Goal: Task Accomplishment & Management: Manage account settings

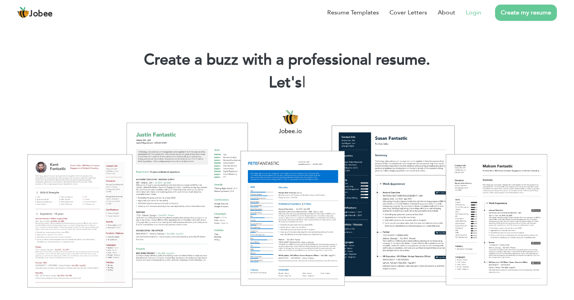
click at [473, 11] on link "Login" at bounding box center [474, 12] width 16 height 9
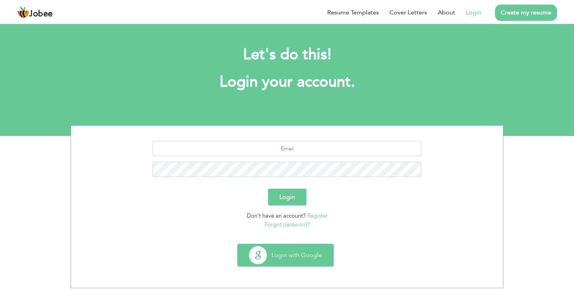
click at [301, 257] on button "Login with Google" at bounding box center [286, 255] width 96 height 22
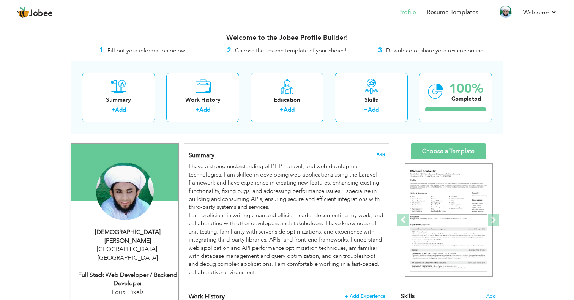
click at [382, 154] on span "Edit" at bounding box center [380, 154] width 9 height 5
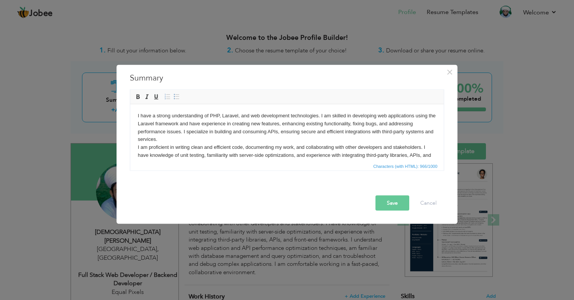
scroll to position [22, 0]
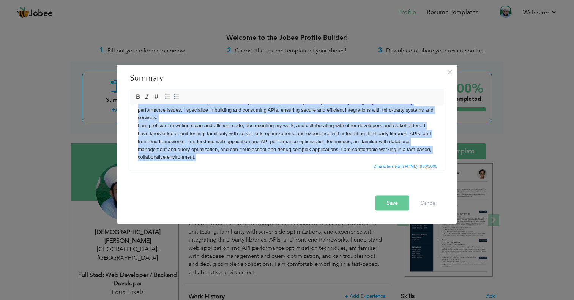
copy body "I have a strong understanding of PHP, Laravel, and web development technologies…"
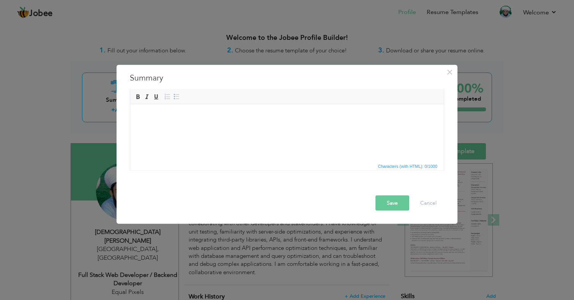
scroll to position [0, 0]
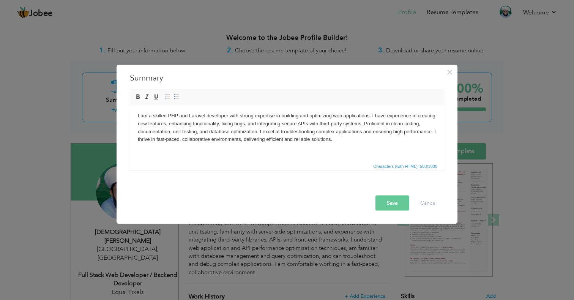
click at [397, 205] on button "Save" at bounding box center [392, 202] width 34 height 15
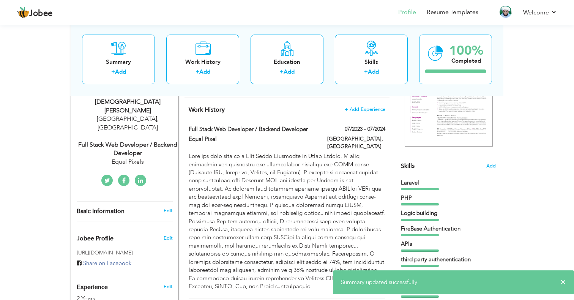
scroll to position [133, 0]
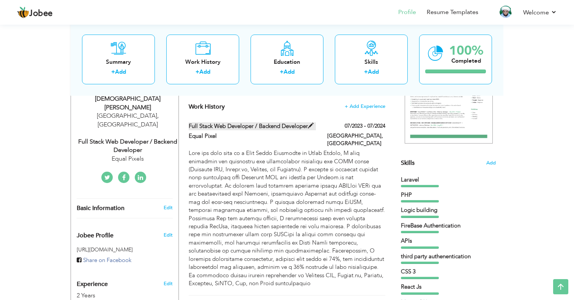
click at [283, 124] on label "Full Stack Web Developer / Backend Developer" at bounding box center [253, 126] width 128 height 8
type input "Full Stack Web Developer / Backend Developer"
type input "Equal Pixel"
type input "07/2023"
type input "07/2024"
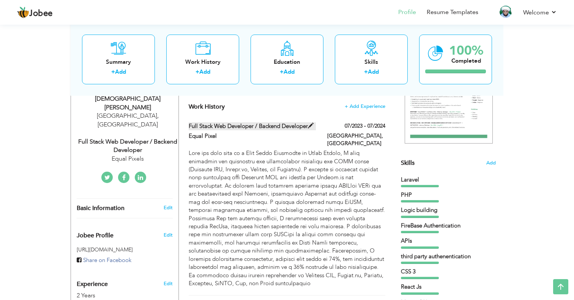
type input "[GEOGRAPHIC_DATA]"
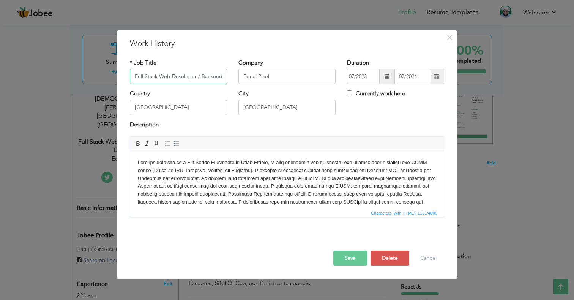
scroll to position [0, 25]
drag, startPoint x: 173, startPoint y: 76, endPoint x: 274, endPoint y: 79, distance: 101.4
click at [227, 79] on input "Full Stack Web Developer / Backend Developer" at bounding box center [178, 76] width 97 height 15
type input "Full Stack Web Developer"
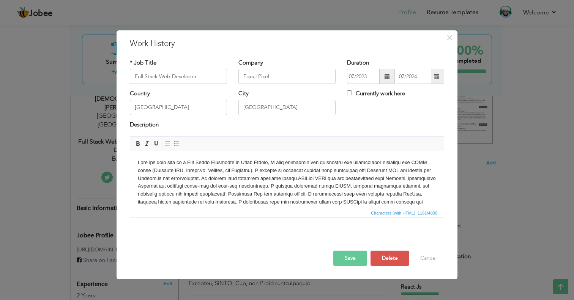
click at [219, 180] on body at bounding box center [287, 198] width 298 height 79
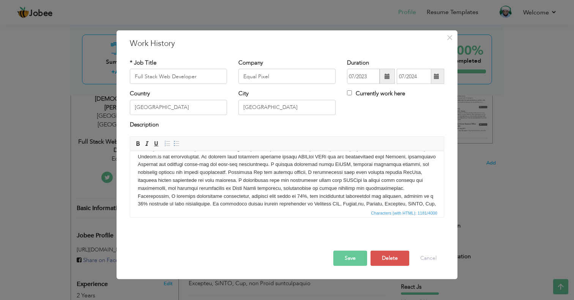
click at [263, 195] on body at bounding box center [287, 176] width 298 height 79
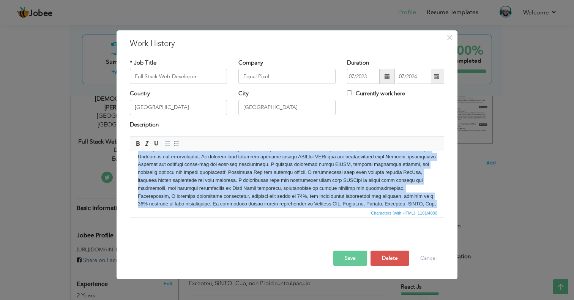
copy body "Over the past year as a Full Stack Developer at Equal Pixels, I have developed …"
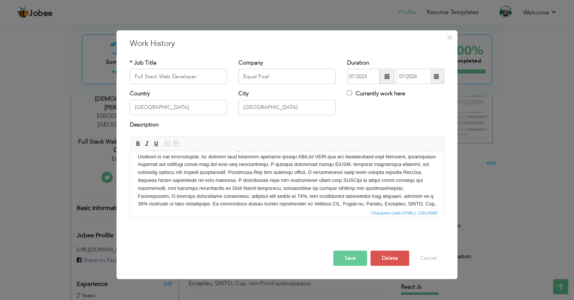
scroll to position [0, 0]
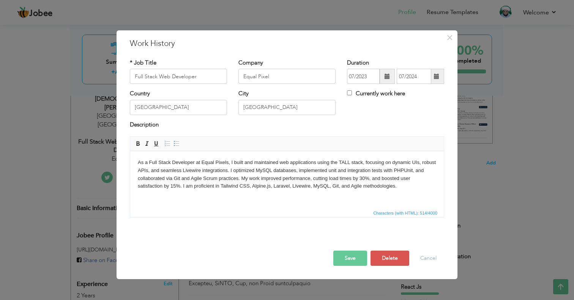
click at [356, 260] on button "Save" at bounding box center [350, 258] width 34 height 15
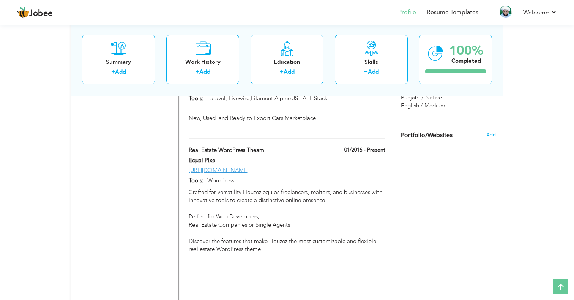
scroll to position [607, 0]
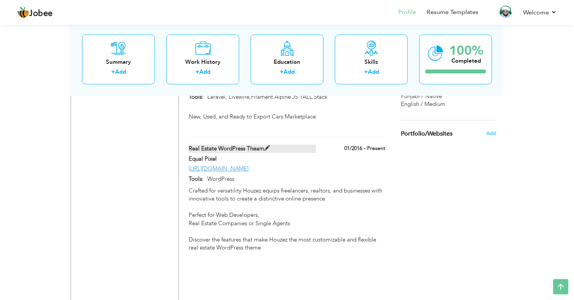
click at [270, 145] on span at bounding box center [267, 148] width 6 height 6
type input "Real Estate WordPress Theam"
type input "Equal Pixel"
type input "01/2016"
type input "https://houzez.co/"
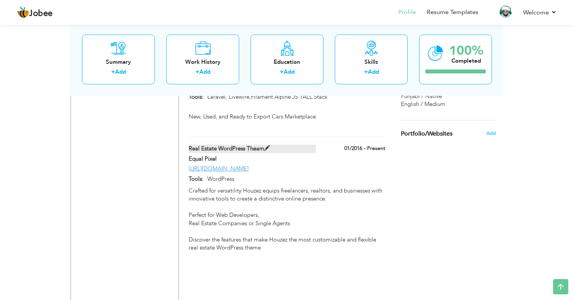
type input "WordPress"
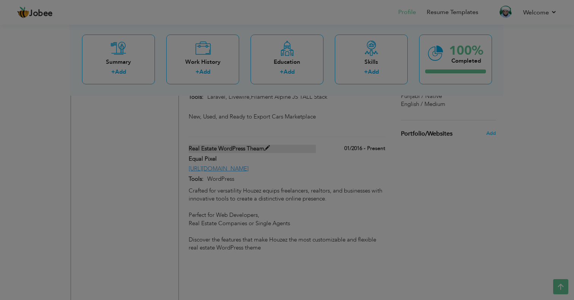
scroll to position [0, 0]
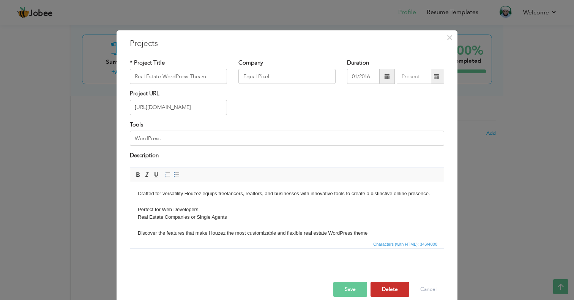
click at [388, 285] on button "Delete" at bounding box center [389, 289] width 39 height 15
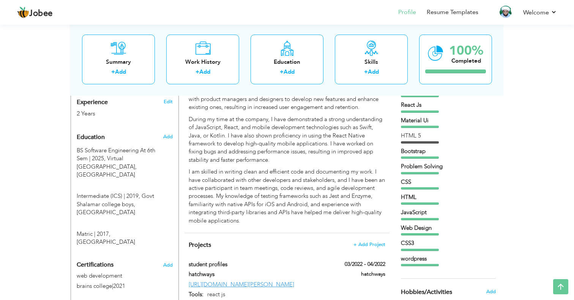
scroll to position [309, 0]
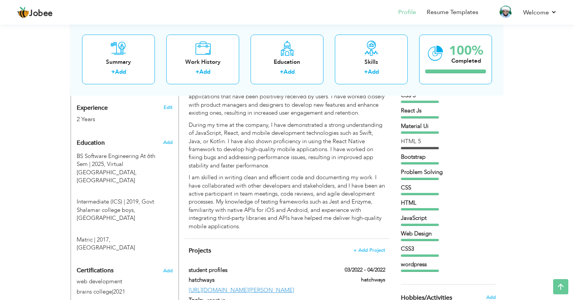
click at [424, 148] on div at bounding box center [420, 148] width 38 height 2
click at [413, 142] on div "HTML 5" at bounding box center [448, 141] width 95 height 8
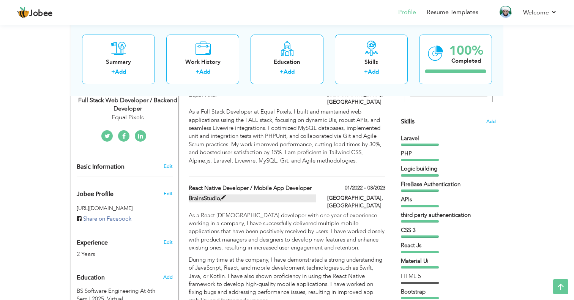
scroll to position [186, 0]
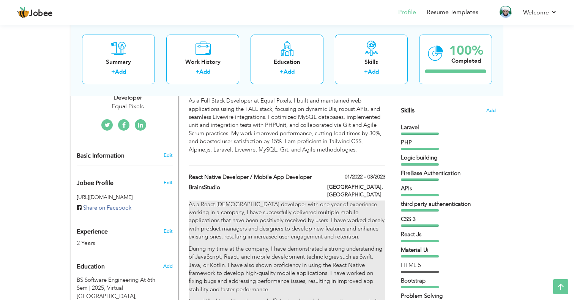
click at [372, 204] on p "As a React Native developer with one year of experience working in a company, I…" at bounding box center [287, 220] width 197 height 41
type input "React Native Developer / Mobile App Developer"
type input "BrainsStudio"
type input "01/2022"
type input "03/2023"
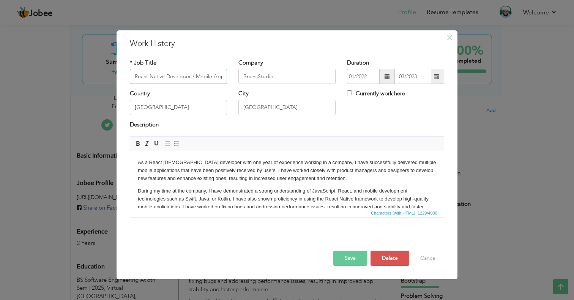
scroll to position [0, 28]
click at [276, 182] on p "As a React Native developer with one year of experience working in a company, I…" at bounding box center [287, 171] width 298 height 24
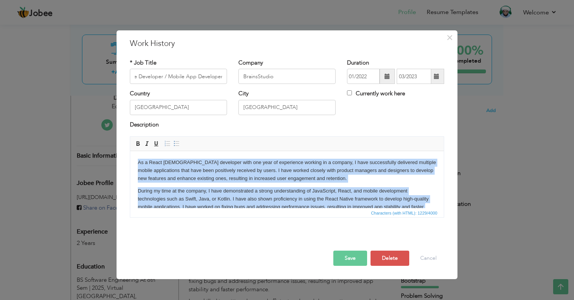
copy body "As a React Native developer with one year of experience working in a company, I…"
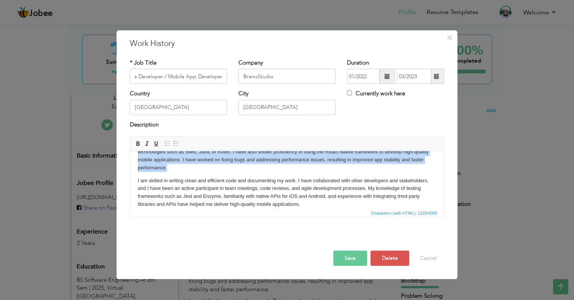
scroll to position [0, 0]
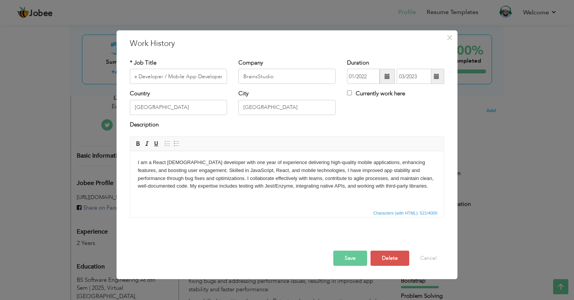
click at [350, 260] on button "Save" at bounding box center [350, 258] width 34 height 15
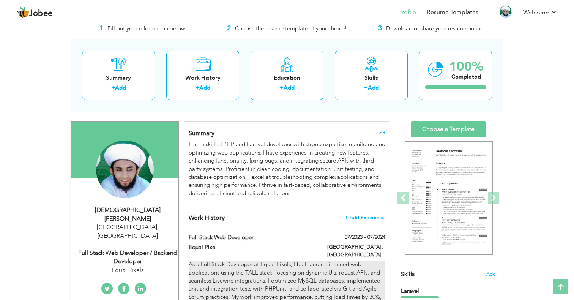
scroll to position [14, 0]
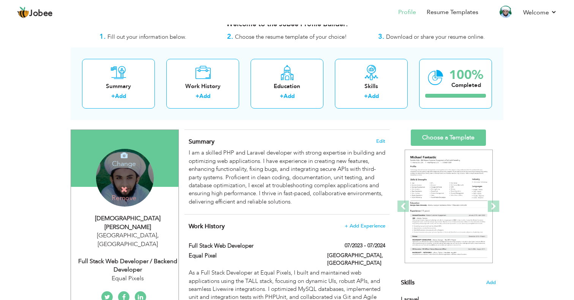
click at [126, 189] on icon at bounding box center [124, 189] width 7 height 7
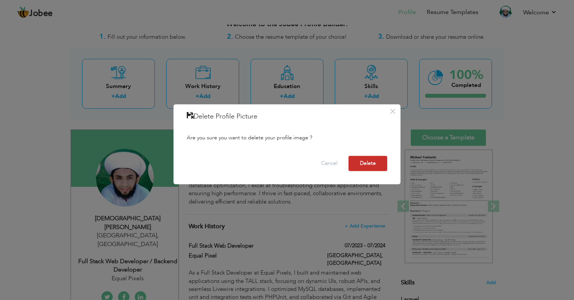
click at [372, 169] on button "Delete" at bounding box center [367, 163] width 39 height 15
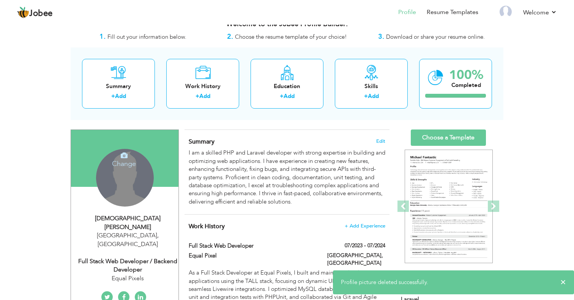
click at [126, 181] on div "Change Remove" at bounding box center [125, 178] width 58 height 58
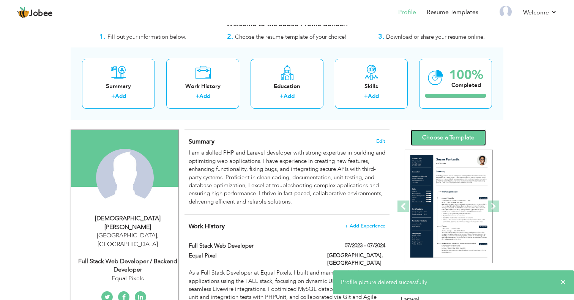
click at [455, 138] on link "Choose a Template" at bounding box center [448, 137] width 75 height 16
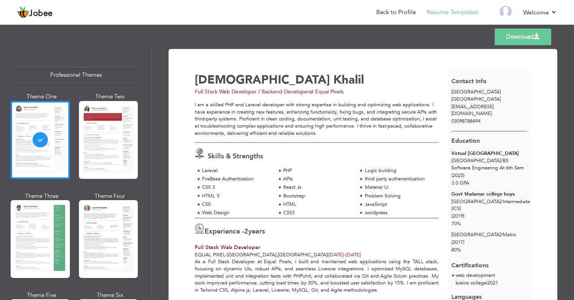
click at [333, 79] on span "Khalil" at bounding box center [348, 80] width 31 height 16
click at [273, 146] on div "Skills & Strengths Laravel PHP Logic building APIs CSS 3 HTML 5" at bounding box center [317, 180] width 252 height 75
click at [448, 14] on link "Resume Templates" at bounding box center [453, 12] width 52 height 9
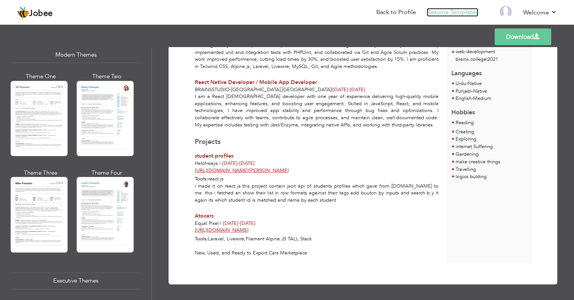
scroll to position [345, 0]
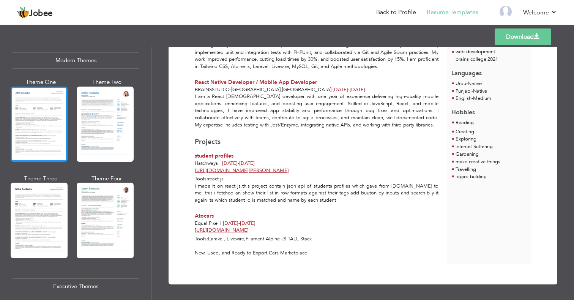
click at [37, 118] on div at bounding box center [39, 124] width 57 height 75
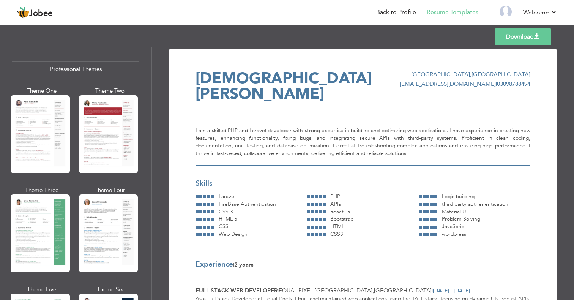
scroll to position [0, 0]
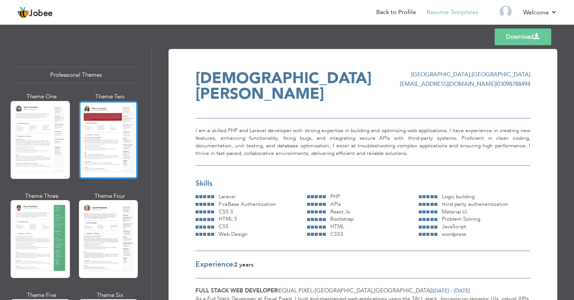
click at [115, 147] on div at bounding box center [108, 140] width 59 height 78
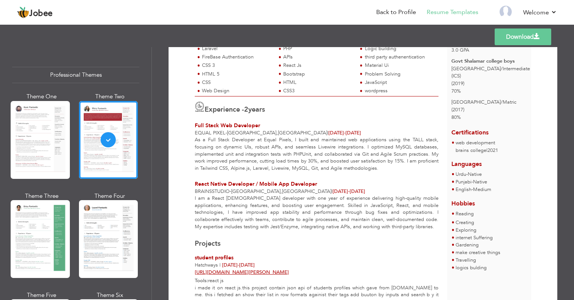
scroll to position [128, 0]
click at [328, 131] on span "Jul 2023 - Jul 2024" at bounding box center [344, 132] width 33 height 7
click at [407, 9] on link "Back to Profile" at bounding box center [396, 12] width 40 height 9
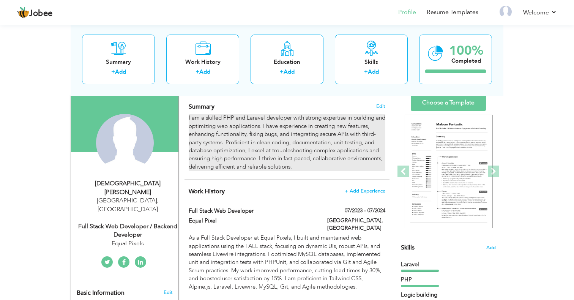
scroll to position [61, 0]
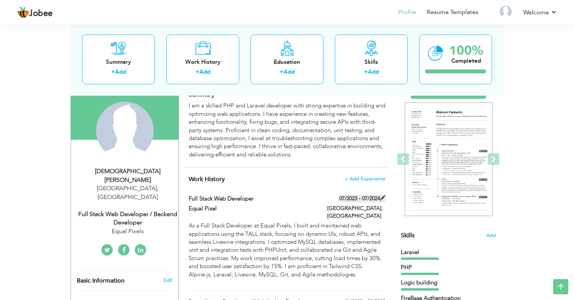
click at [384, 198] on span at bounding box center [382, 197] width 5 height 5
type input "Full Stack Web Developer"
type input "Equal Pixel"
type input "07/2023"
type input "07/2024"
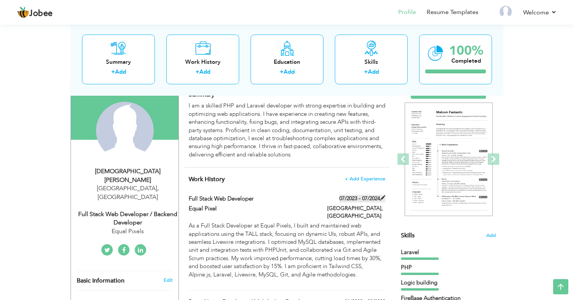
type input "[GEOGRAPHIC_DATA]"
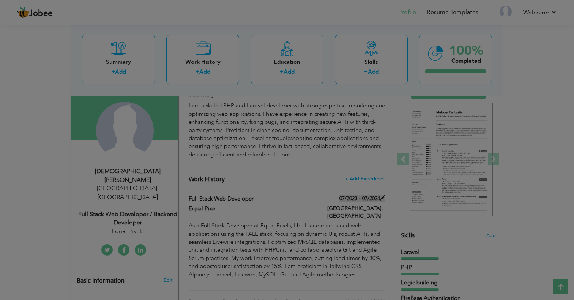
scroll to position [0, 0]
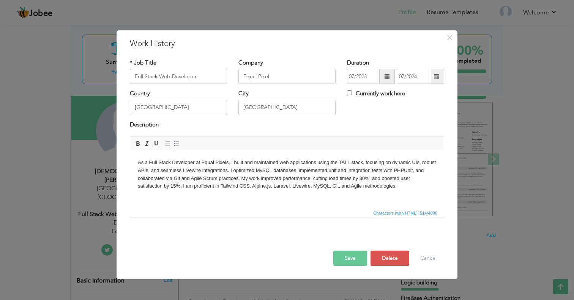
click at [440, 77] on span at bounding box center [436, 76] width 15 height 15
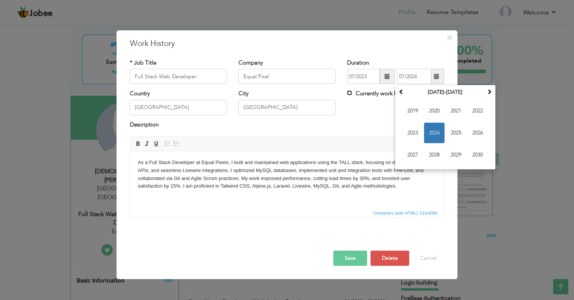
click at [348, 91] on input "Currently work here" at bounding box center [349, 92] width 5 height 5
checkbox input "true"
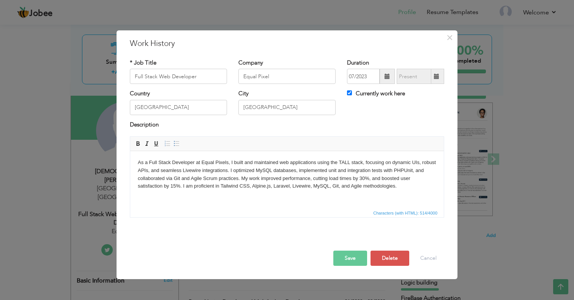
click at [352, 262] on button "Save" at bounding box center [350, 258] width 34 height 15
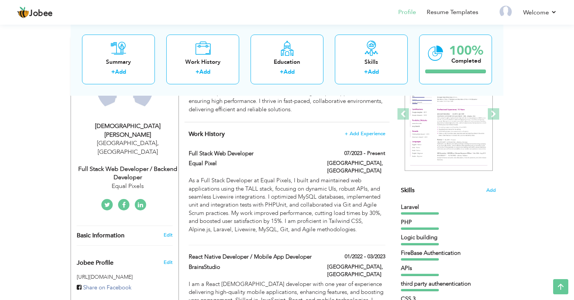
scroll to position [81, 0]
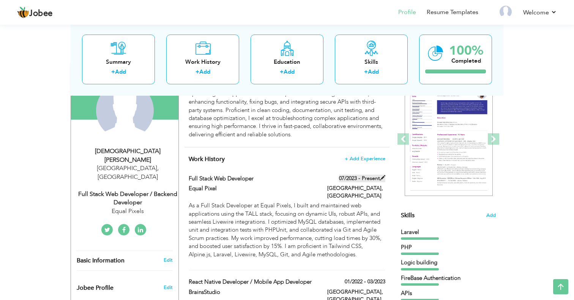
click at [382, 176] on span at bounding box center [382, 177] width 5 height 5
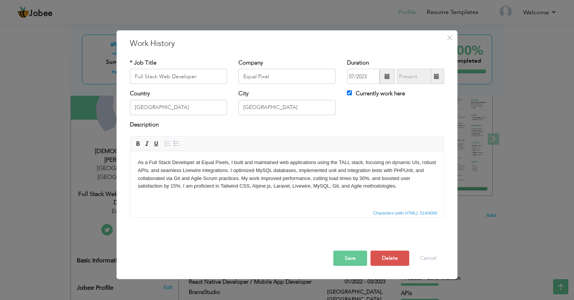
click at [389, 74] on span at bounding box center [387, 76] width 5 height 5
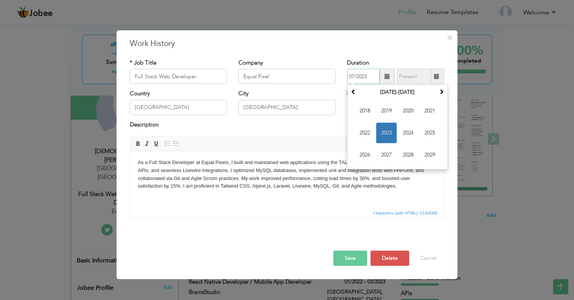
click at [385, 134] on span "2023" at bounding box center [386, 133] width 20 height 20
click at [427, 111] on span "Apr" at bounding box center [429, 111] width 20 height 20
type input "04/2023"
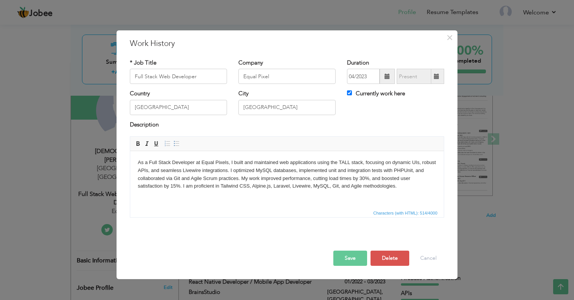
click at [358, 255] on button "Save" at bounding box center [350, 258] width 34 height 15
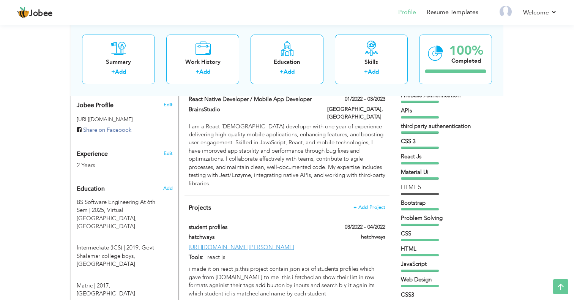
scroll to position [265, 0]
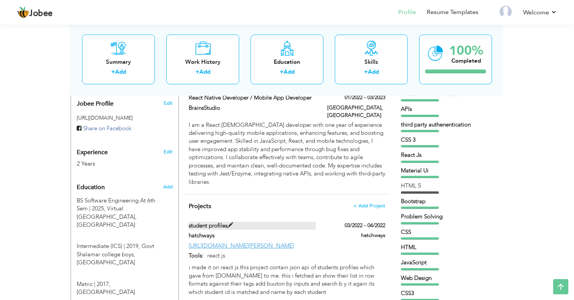
click at [197, 222] on label "student profiles" at bounding box center [253, 226] width 128 height 8
type input "student profiles"
type input "hatchways"
type input "03/2022"
type input "04/2022"
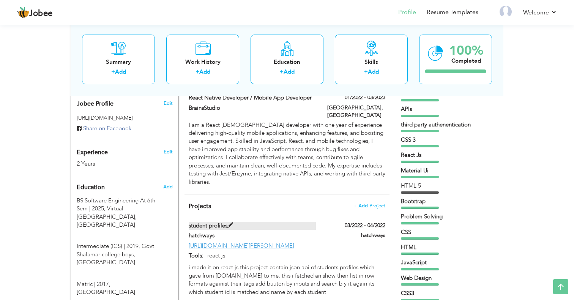
type input "[URL][DOMAIN_NAME][PERSON_NAME]"
type input "react js"
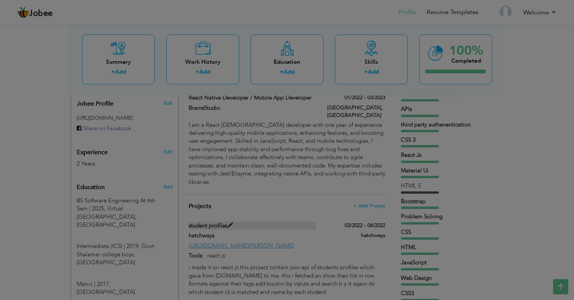
scroll to position [0, 0]
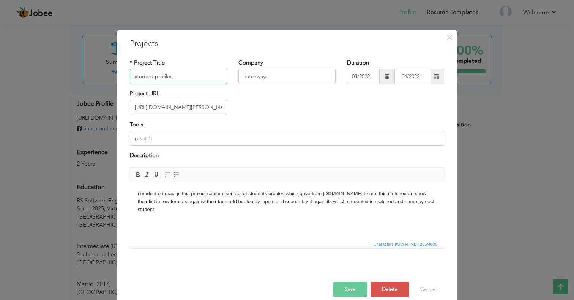
click at [141, 76] on input "student profiles" at bounding box center [178, 76] width 97 height 15
type input "Student Profiles"
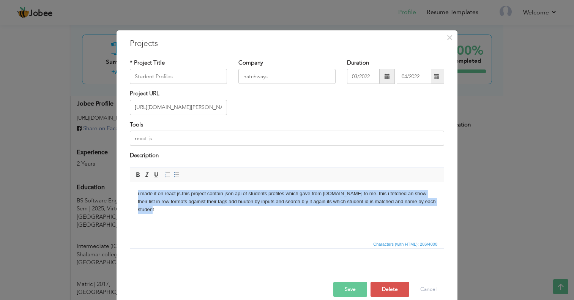
click at [172, 225] on html "i made it on react js.this project contain json api of students profiles which …" at bounding box center [287, 210] width 314 height 57
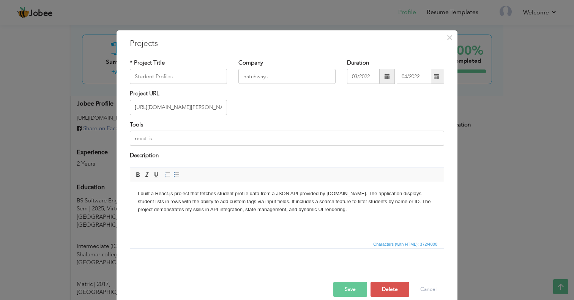
click at [168, 136] on input "react js" at bounding box center [287, 138] width 314 height 15
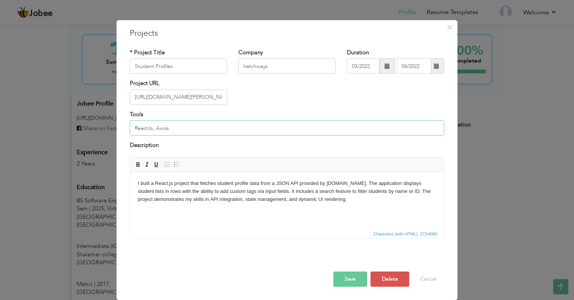
type input "ReactJs, Axios"
click at [349, 276] on button "Save" at bounding box center [350, 278] width 34 height 15
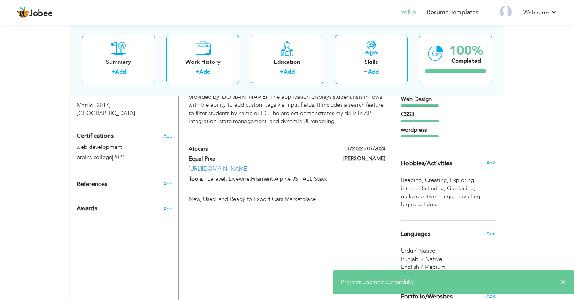
scroll to position [442, 0]
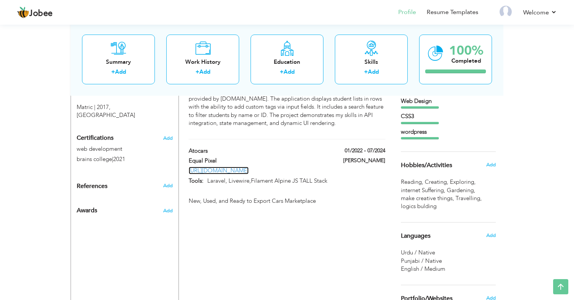
click at [234, 167] on link "https://www.atocars.com/" at bounding box center [219, 171] width 60 height 8
click at [220, 158] on span at bounding box center [220, 161] width 6 height 6
type input "Atocars"
type input "Equal Pixel"
type input "01/2022"
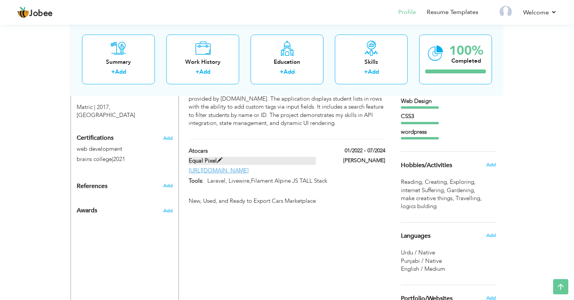
type input "07/2024"
type input "https://www.atocars.com/"
type input "Laravel, Livewire,Filament Alpine JS TALL Stack"
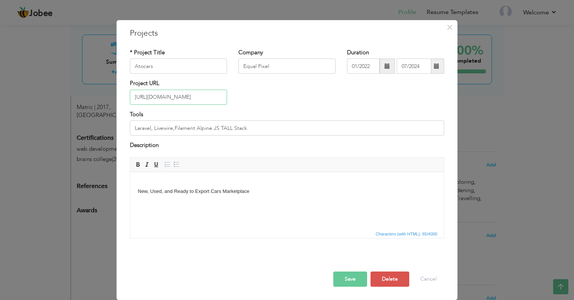
click at [210, 105] on input "https://www.atocars.com/" at bounding box center [178, 97] width 97 height 15
click at [173, 105] on input "https://www.atocars.com/" at bounding box center [178, 97] width 97 height 15
type input "[URL][DOMAIN_NAME]"
click at [267, 136] on input "Laravel, Livewire,Filament Alpine JS TALL Stack" at bounding box center [287, 127] width 314 height 15
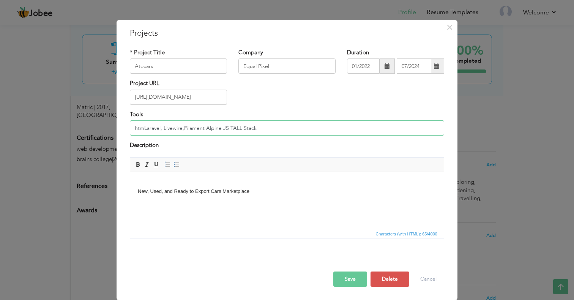
type input "htmlLaravel, Livewire,Filament Alpine JS TALL Stack"
type input "HTML,CSS,Javascript ,Tailwind Css,Laravel, Livewire,Filament Alpine JS TALL Sta…"
click at [211, 197] on body "New, Used, and Ready to Export Cars Marketplace" at bounding box center [287, 191] width 298 height 24
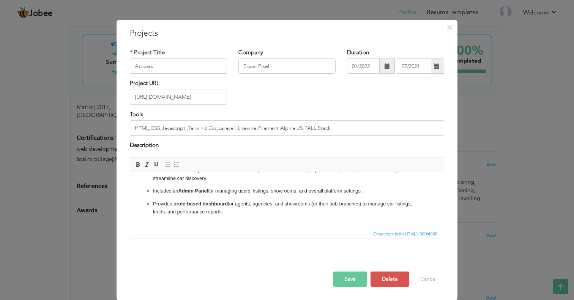
scroll to position [67, 0]
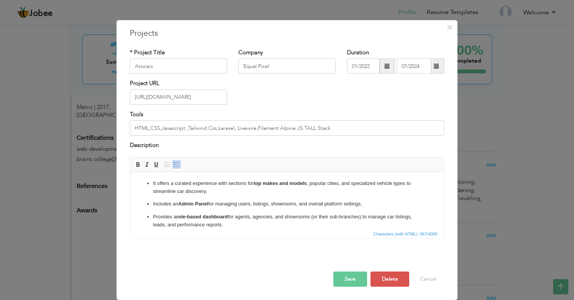
click at [306, 210] on ul "Carsooq is a UAE-based online marketplace for buying and selling new, used, and…" at bounding box center [287, 177] width 298 height 104
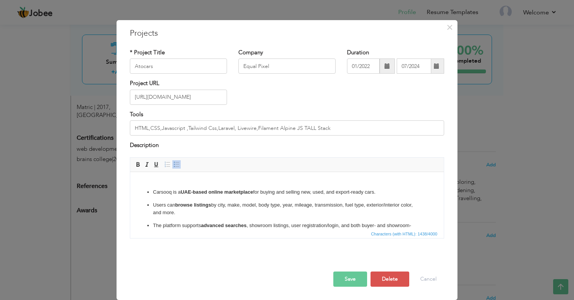
scroll to position [0, 0]
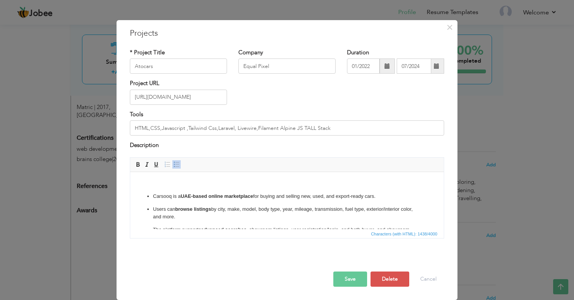
click at [354, 287] on button "Save" at bounding box center [350, 278] width 34 height 15
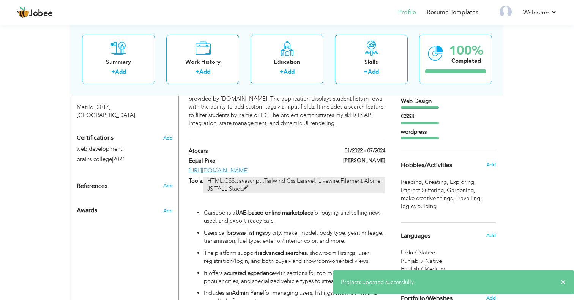
click at [247, 186] on span at bounding box center [245, 189] width 6 height 6
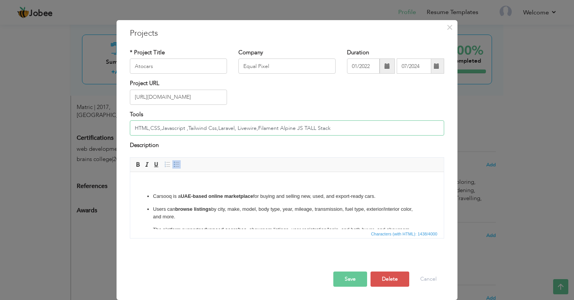
click at [188, 136] on input "HTML,CSS,Javascript ,Tailwind Css,Laravel, Livewire,Filament Alpine JS TALL Sta…" at bounding box center [287, 127] width 314 height 15
click at [163, 136] on input "HTML,CSS,Javascript ,Tailwind Css,Laravel, Livewire,Filament Alpine JS TALL Sta…" at bounding box center [287, 127] width 314 height 15
type input "HTML , CSS, Javascript ,Tailwind CSS , Laravel , Livewire , FilamentPhp Alpine …"
click at [179, 186] on p at bounding box center [287, 183] width 298 height 8
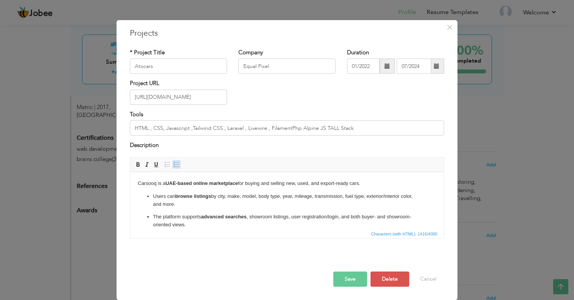
click at [177, 167] on span at bounding box center [176, 164] width 6 height 6
click at [356, 287] on button "Save" at bounding box center [350, 278] width 34 height 15
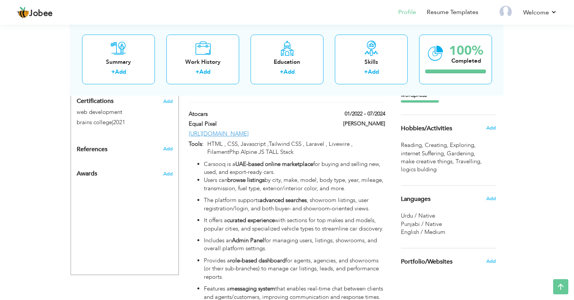
scroll to position [478, 0]
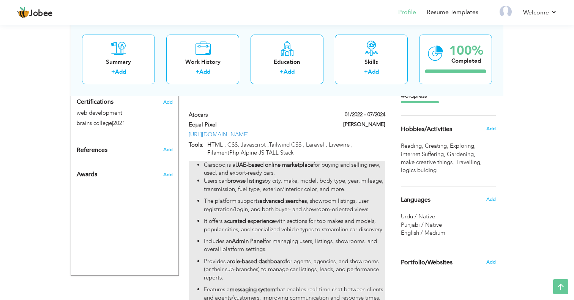
click at [269, 161] on strong "UAE-based online marketplace" at bounding box center [274, 165] width 78 height 8
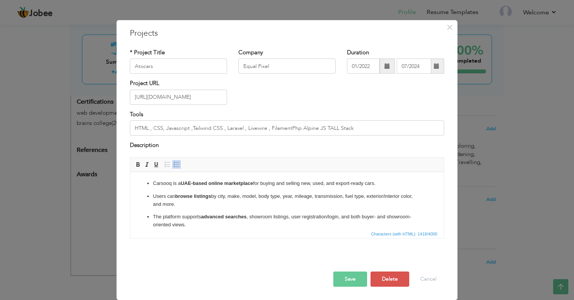
click at [173, 186] on li "Carsooq is a UAE-based online marketplace for buying and selling new, used, and…" at bounding box center [287, 183] width 268 height 8
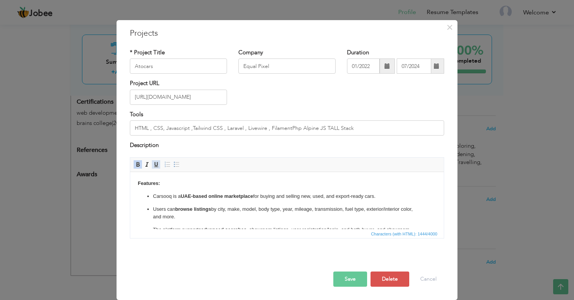
click at [155, 167] on span at bounding box center [156, 164] width 6 height 6
click at [361, 287] on button "Save" at bounding box center [350, 278] width 34 height 15
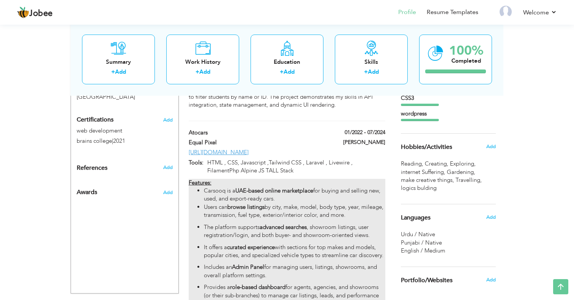
scroll to position [462, 0]
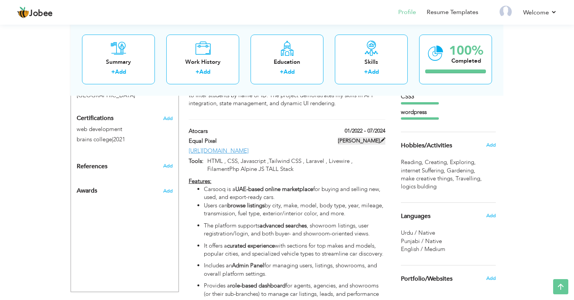
click at [382, 137] on span at bounding box center [382, 139] width 5 height 5
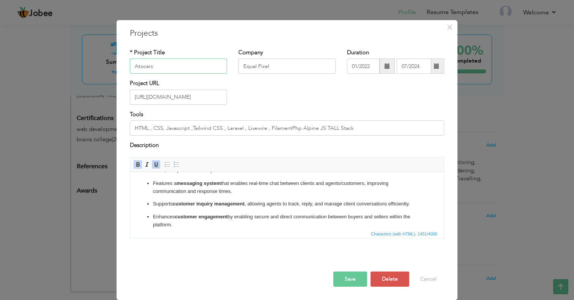
scroll to position [0, 0]
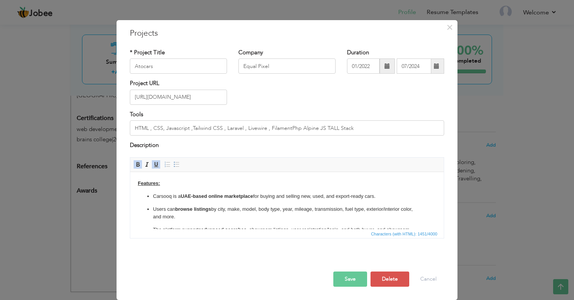
click at [353, 279] on button "Save" at bounding box center [350, 278] width 34 height 15
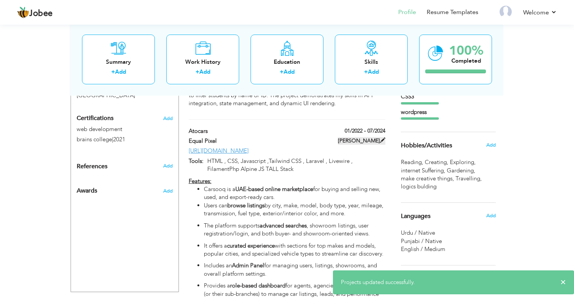
click at [364, 137] on label "Mohammad" at bounding box center [361, 141] width 47 height 8
click at [382, 137] on span at bounding box center [382, 139] width 5 height 5
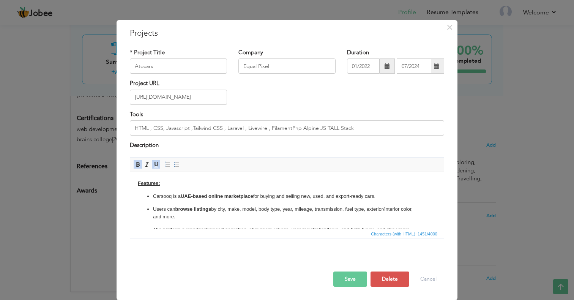
click at [347, 279] on button "Save" at bounding box center [350, 278] width 34 height 15
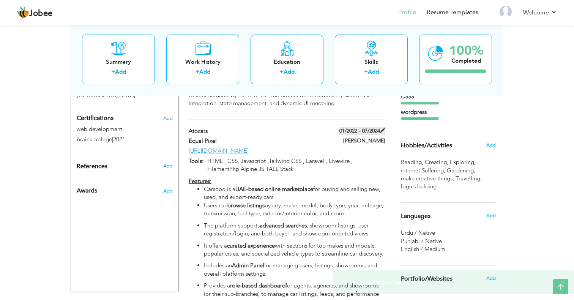
click at [383, 128] on span at bounding box center [382, 130] width 5 height 5
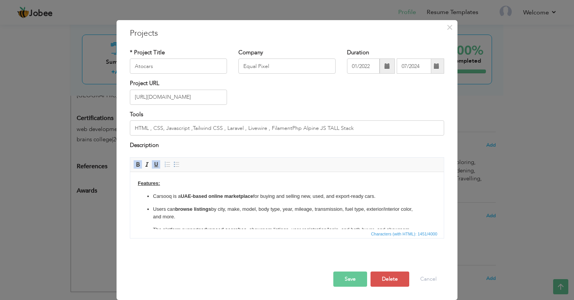
click at [383, 74] on span at bounding box center [387, 65] width 15 height 15
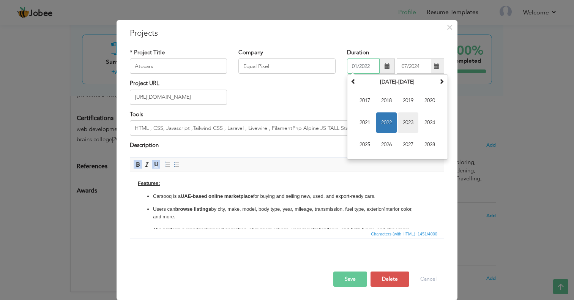
click at [405, 132] on span "2023" at bounding box center [408, 122] width 20 height 20
click at [432, 111] on span "Apr" at bounding box center [429, 100] width 20 height 20
type input "04/2023"
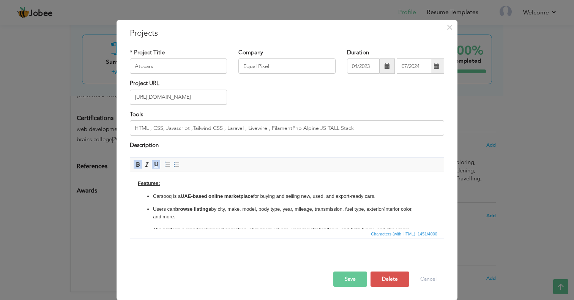
click at [435, 69] on span at bounding box center [436, 65] width 5 height 5
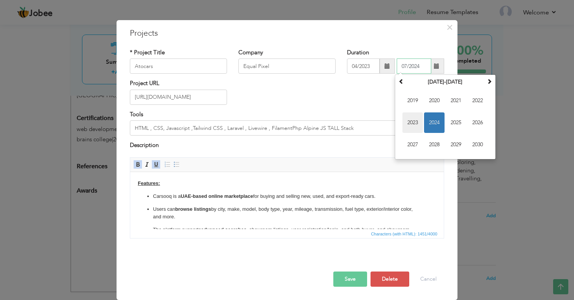
click at [418, 133] on span "2023" at bounding box center [412, 122] width 20 height 20
click at [482, 155] on span "Dec" at bounding box center [477, 144] width 20 height 20
type input "12/2023"
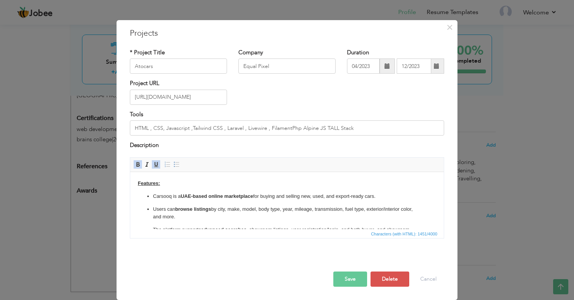
scroll to position [11, 0]
click at [354, 284] on button "Save" at bounding box center [350, 278] width 34 height 15
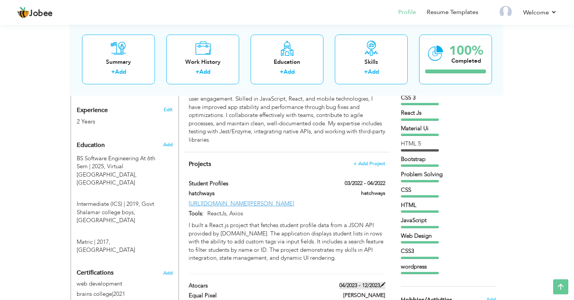
scroll to position [303, 0]
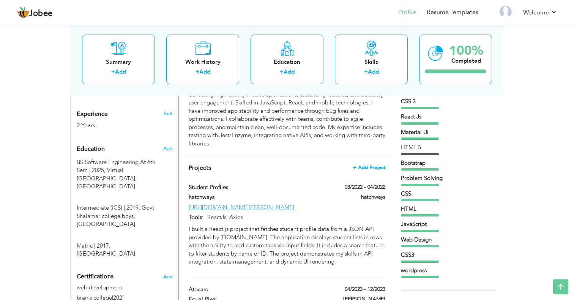
click at [372, 165] on span "+ Add Project" at bounding box center [369, 167] width 32 height 5
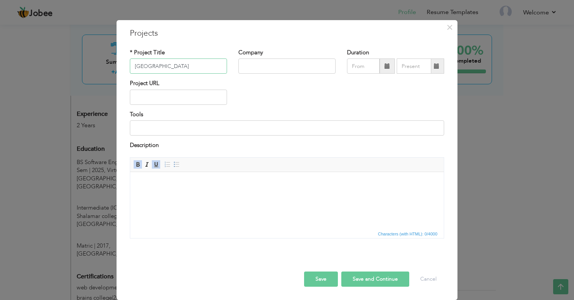
type input "[GEOGRAPHIC_DATA]"
click at [260, 74] on input "text" at bounding box center [286, 65] width 97 height 15
type input "Equal Pixels"
click at [179, 104] on input "text" at bounding box center [178, 97] width 97 height 15
click at [162, 101] on input "text" at bounding box center [178, 97] width 97 height 15
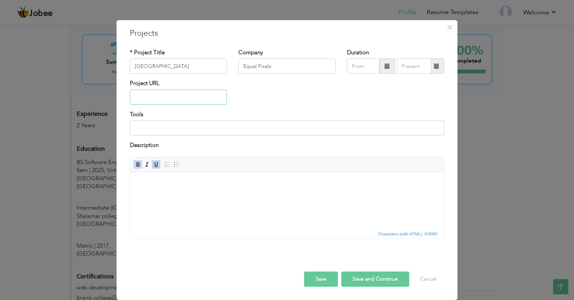
paste input "[URL][DOMAIN_NAME]"
type input "[URL][DOMAIN_NAME]"
click at [390, 74] on span at bounding box center [387, 65] width 15 height 15
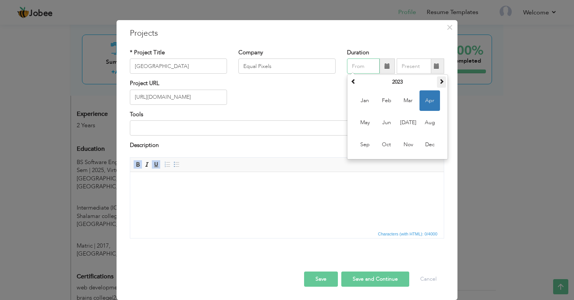
click at [441, 84] on span at bounding box center [441, 81] width 5 height 5
click at [382, 111] on span "Feb" at bounding box center [386, 100] width 20 height 20
type input "02/2024"
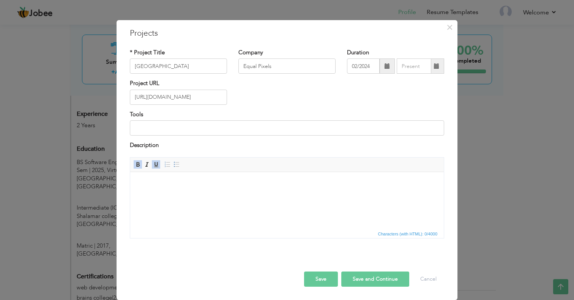
click at [436, 69] on span at bounding box center [436, 65] width 5 height 5
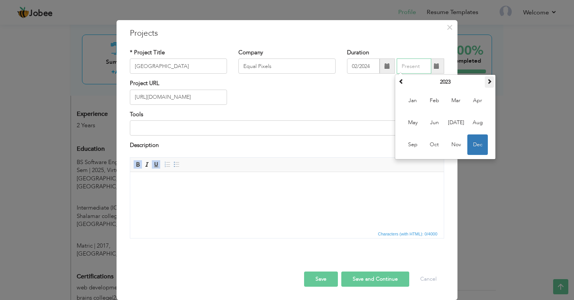
click at [490, 84] on span at bounding box center [489, 81] width 5 height 5
click at [415, 155] on span "Sep" at bounding box center [412, 144] width 20 height 20
type input "09/2025"
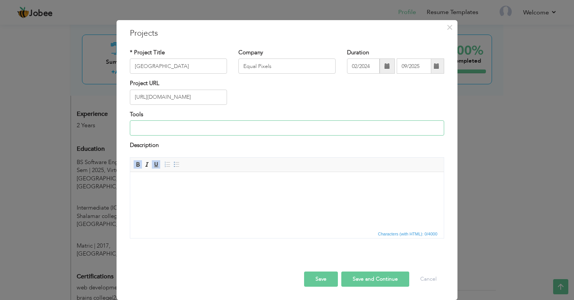
click at [153, 136] on input at bounding box center [287, 127] width 314 height 15
type input "HTML , CSS. , Javascript , Laravel , FilamentPhp , Livewire Js , Alpine Js , Ta…"
click at [233, 197] on html at bounding box center [287, 200] width 314 height 57
paste body
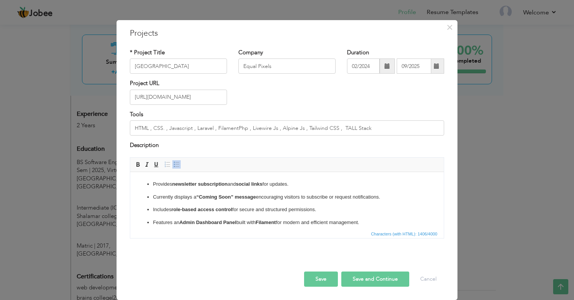
scroll to position [141, 0]
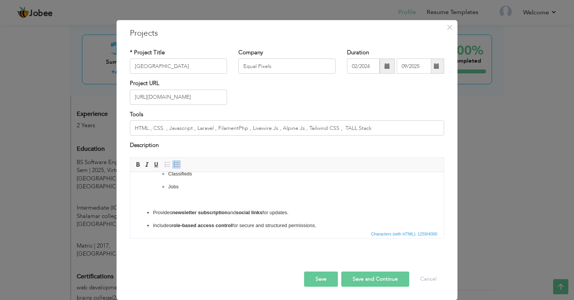
click at [170, 204] on ul "ESP Marketplace is a coming-soon online platform (© 2025 ESP Marketplace). Desi…" at bounding box center [287, 186] width 298 height 213
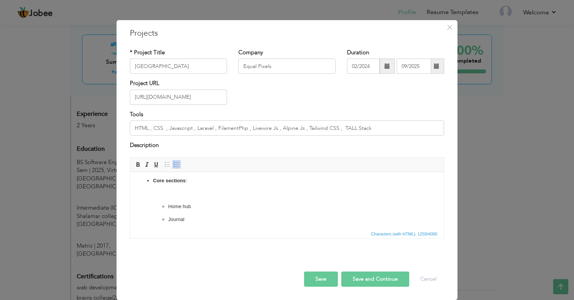
scroll to position [41, 0]
click at [169, 202] on li "Core sections : Home hub Journal Members directory Classifieds Jobs" at bounding box center [287, 226] width 268 height 98
click at [148, 180] on ul "ESP Marketplace is a coming-soon online platform (© 2025 ESP Marketplace). Desi…" at bounding box center [287, 251] width 298 height 200
click at [187, 213] on li "Core sections : Home hub Journal Members directory Classifieds Jobs" at bounding box center [287, 182] width 268 height 85
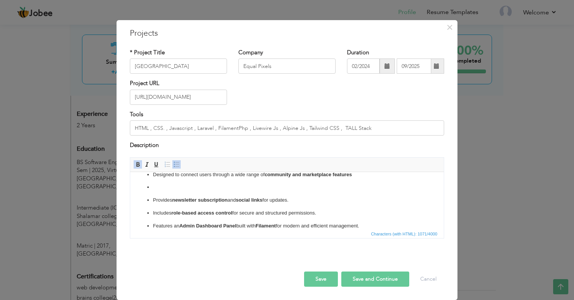
scroll to position [14, 0]
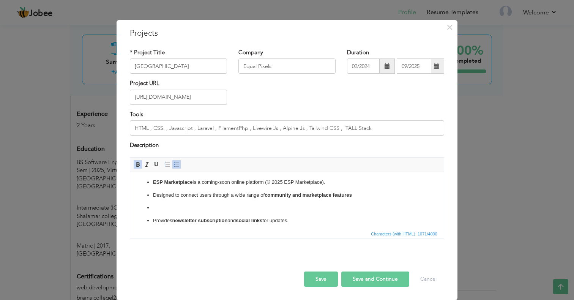
click at [174, 207] on p at bounding box center [287, 207] width 268 height 8
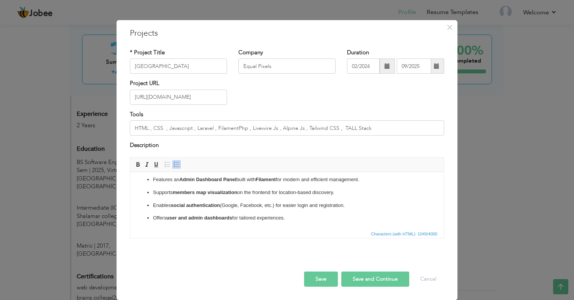
scroll to position [74, 0]
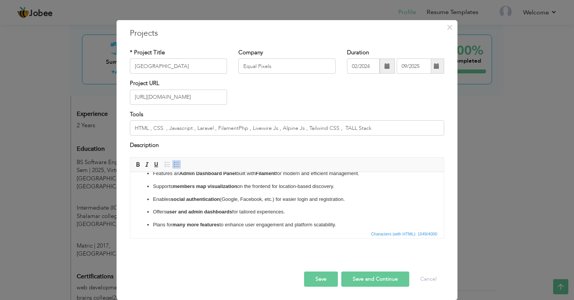
click at [369, 287] on button "Save and Continue" at bounding box center [375, 278] width 68 height 15
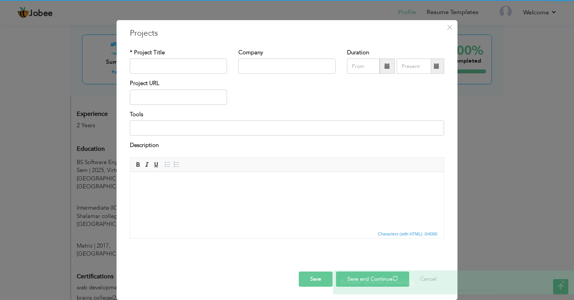
scroll to position [0, 0]
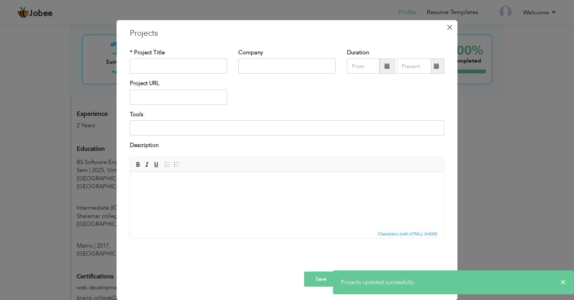
click at [449, 34] on span "×" at bounding box center [449, 27] width 6 height 14
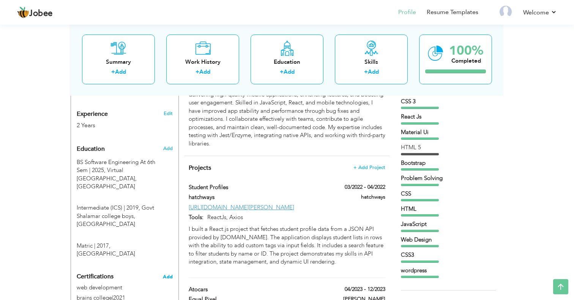
click at [165, 274] on span "Add" at bounding box center [168, 276] width 10 height 5
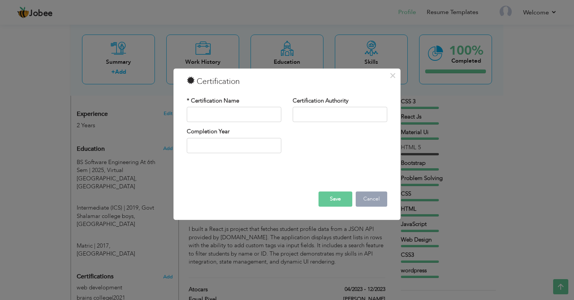
click at [370, 201] on button "Cancel" at bounding box center [372, 199] width 32 height 15
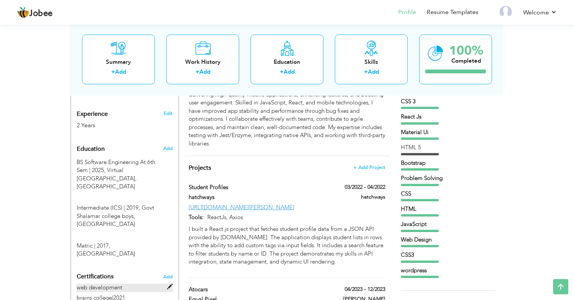
click at [111, 284] on label "web development" at bounding box center [125, 288] width 96 height 8
type input "web development"
type input "brains college"
type input "2021"
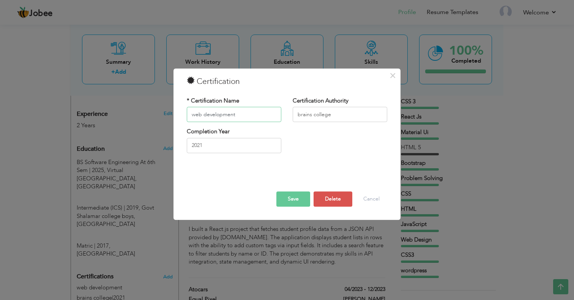
click at [202, 113] on input "web development" at bounding box center [234, 114] width 95 height 15
type input "Website Development"
click at [298, 115] on input "brains college" at bounding box center [340, 114] width 95 height 15
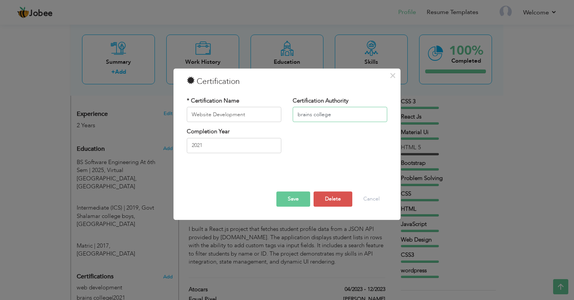
click at [298, 115] on input "brains college" at bounding box center [340, 114] width 95 height 15
type input "Brains College"
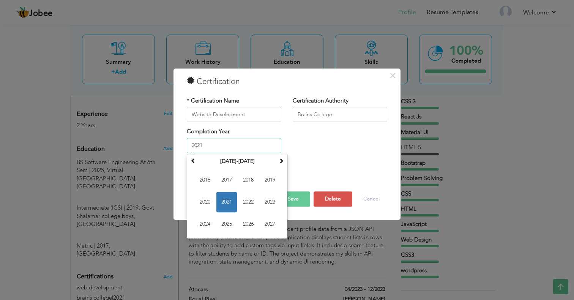
click at [224, 144] on input "2021" at bounding box center [234, 145] width 95 height 15
type input "2020"
click at [336, 167] on div "Save Delete Cancel" at bounding box center [287, 188] width 212 height 48
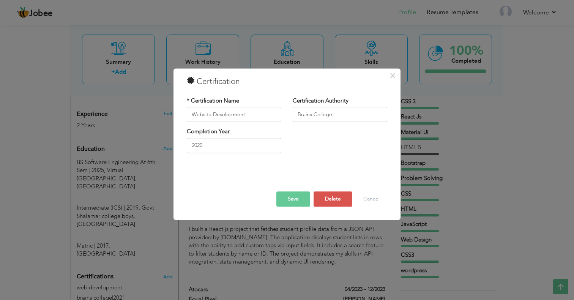
click at [294, 195] on button "Save" at bounding box center [293, 199] width 34 height 15
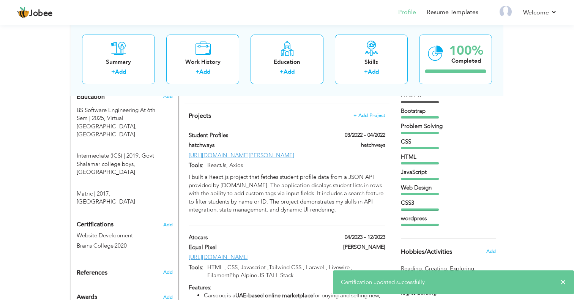
scroll to position [357, 0]
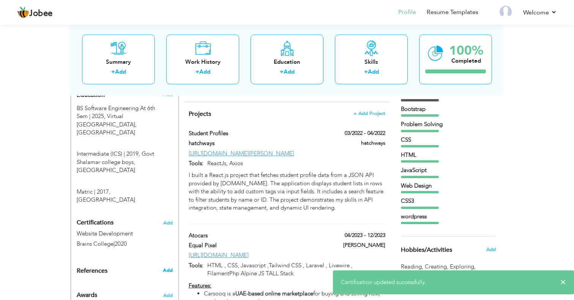
click at [170, 267] on span "Add" at bounding box center [168, 270] width 10 height 7
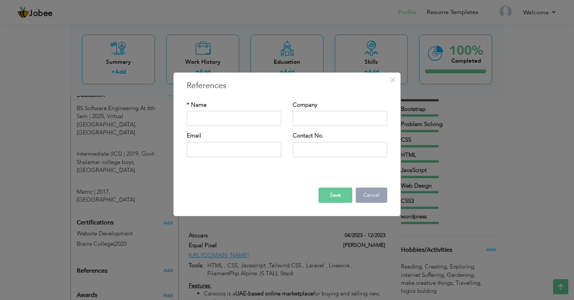
click at [372, 195] on button "Cancel" at bounding box center [372, 195] width 32 height 15
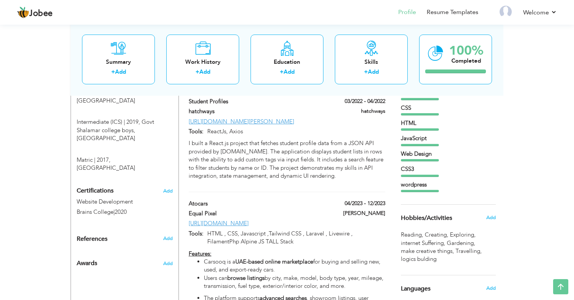
scroll to position [406, 0]
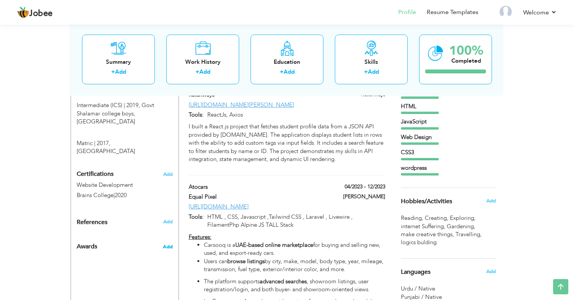
click at [170, 243] on span "Add" at bounding box center [168, 246] width 10 height 7
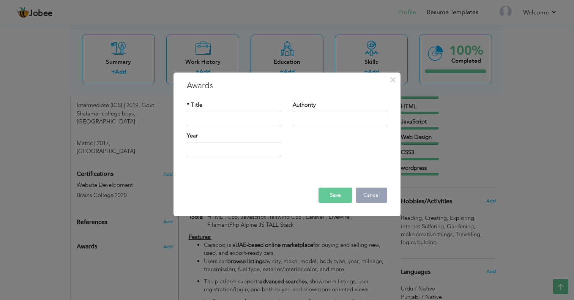
click at [382, 194] on button "Cancel" at bounding box center [372, 195] width 32 height 15
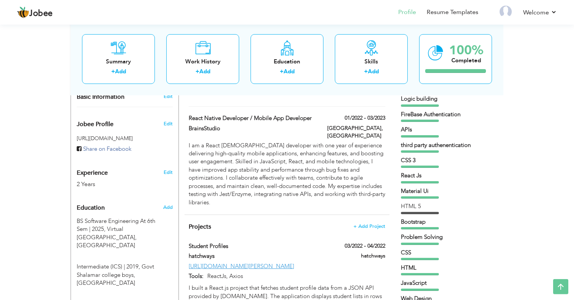
scroll to position [231, 0]
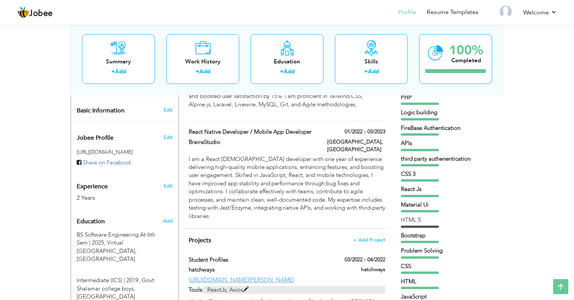
click at [247, 287] on span at bounding box center [246, 290] width 6 height 6
type input "Student Profiles"
type input "hatchways"
type input "03/2022"
type input "04/2022"
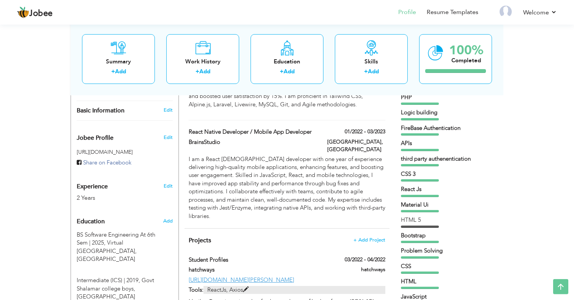
type input "[URL][DOMAIN_NAME][PERSON_NAME]"
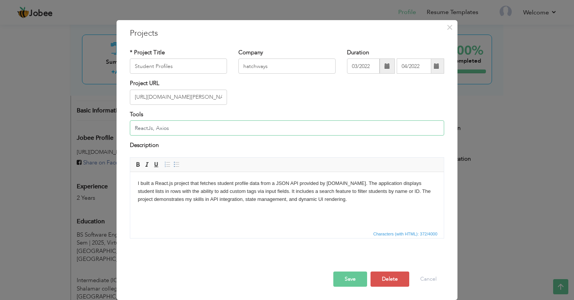
click at [131, 136] on input "ReactJs, Axios" at bounding box center [287, 127] width 314 height 15
click at [183, 136] on input "HTML , CSS , ReactJs, Axios" at bounding box center [287, 127] width 314 height 15
click at [184, 136] on input "HTML , CSS , ReactJs, Axios" at bounding box center [287, 127] width 314 height 15
click at [181, 136] on input "HTML , CSS , ReactJs , Axios" at bounding box center [287, 127] width 314 height 15
type input "HTML , CSS , React Js , Axios"
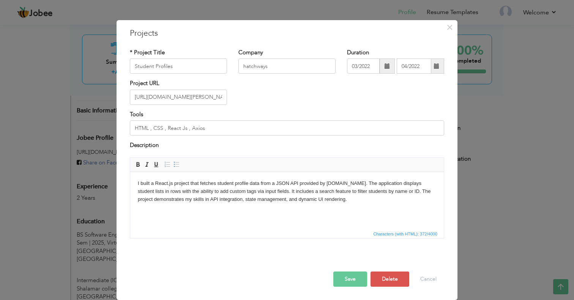
click at [350, 284] on button "Save" at bounding box center [350, 278] width 34 height 15
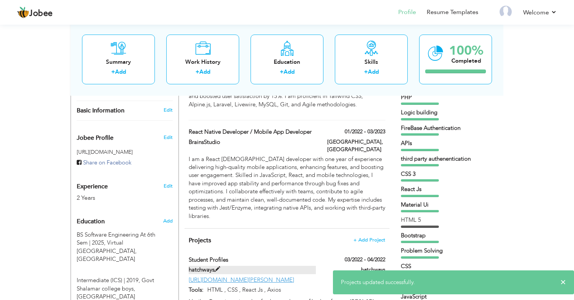
click at [219, 266] on span at bounding box center [217, 269] width 6 height 6
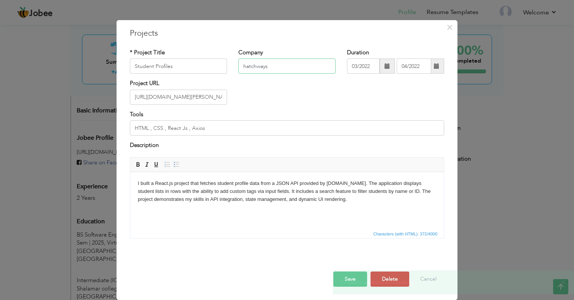
click at [254, 74] on input "hatchways" at bounding box center [286, 65] width 97 height 15
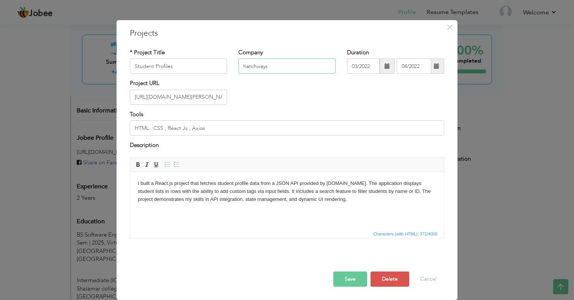
click at [254, 74] on input "hatchways" at bounding box center [286, 65] width 97 height 15
type input "Hatchways"
click at [349, 287] on button "Save" at bounding box center [350, 278] width 34 height 15
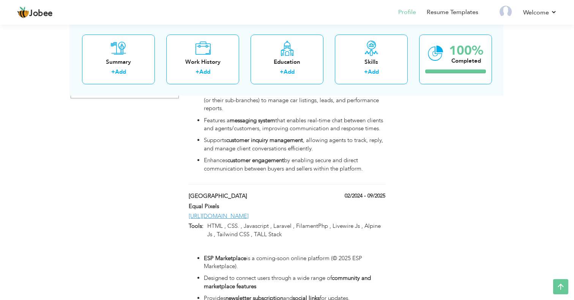
scroll to position [702, 0]
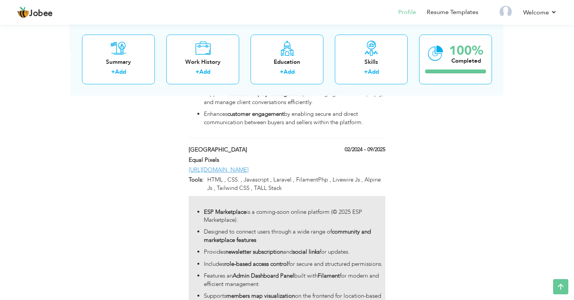
click at [219, 201] on div "ESP Marketplace is a coming-soon online platform (© 2025 ESP Marketplace). Desi…" at bounding box center [287, 278] width 197 height 164
type input "[GEOGRAPHIC_DATA]"
type input "Equal Pixels"
type input "02/2024"
type input "09/2025"
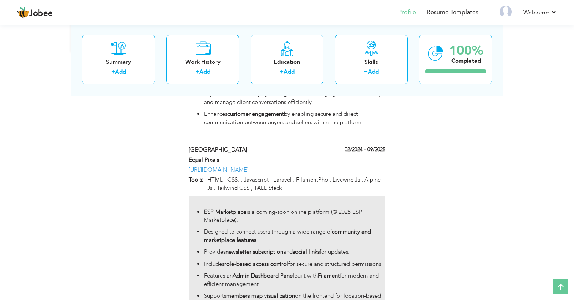
type input "[URL][DOMAIN_NAME]"
type input "HTML , CSS. , Javascript , Laravel , FilamentPhp , Livewire Js , Alpine Js , Ta…"
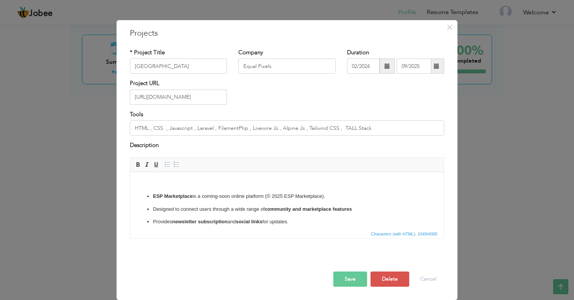
click at [155, 185] on p at bounding box center [287, 183] width 298 height 8
click at [155, 185] on strong "Features" at bounding box center [148, 183] width 20 height 6
click at [349, 287] on button "Save" at bounding box center [350, 278] width 34 height 15
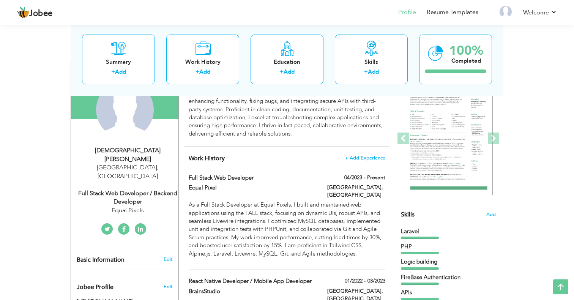
scroll to position [0, 0]
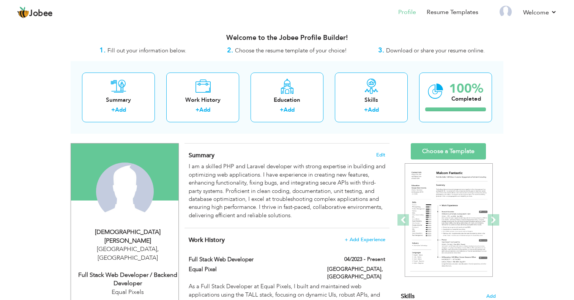
click at [140, 271] on div "Full Stack Web Developer / Backend Developer" at bounding box center [128, 279] width 102 height 17
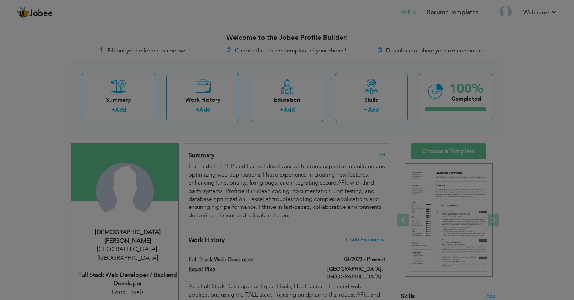
type input "Muhammad"
type input "Khalil"
type input "03098788494"
select select "number:166"
type input "[GEOGRAPHIC_DATA]"
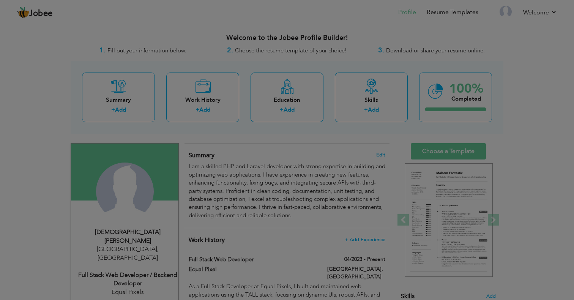
select select "number:4"
type input "Equal Pixels"
type input "Full Stack Web Developer / Backend Developer"
type input "https://www.linkedin.com/in/muhammad-khail-muhuram-ali-816580177/"
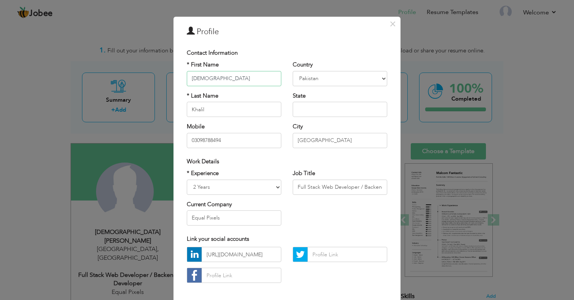
scroll to position [17, 0]
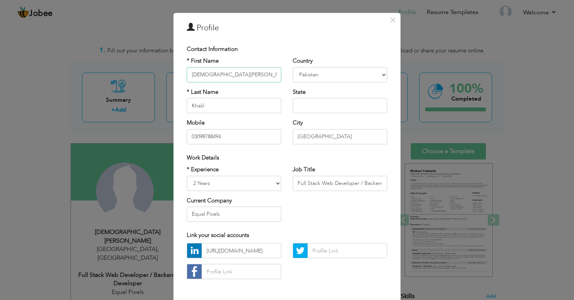
type input "[DEMOGRAPHIC_DATA][PERSON_NAME]"
click at [210, 103] on input "Khalil" at bounding box center [234, 105] width 95 height 15
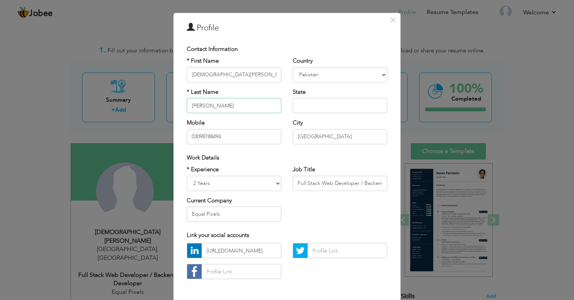
type input "[PERSON_NAME]"
click at [307, 110] on input "text" at bounding box center [340, 105] width 95 height 15
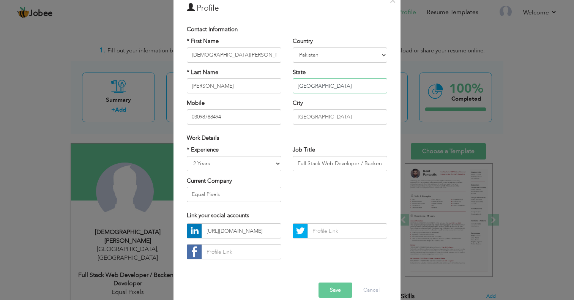
scroll to position [38, 0]
type input "[GEOGRAPHIC_DATA]"
drag, startPoint x: 362, startPoint y: 158, endPoint x: 497, endPoint y: 162, distance: 135.2
click at [387, 162] on input "Full Stack Web Developer / Backend Developer" at bounding box center [340, 163] width 95 height 15
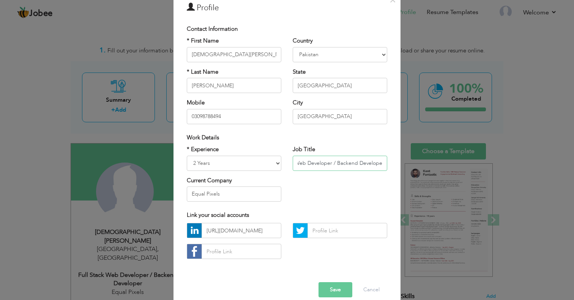
click at [340, 159] on input "Full Stack Web Developer / Backend Developer" at bounding box center [340, 163] width 95 height 15
click at [336, 162] on input "Full Stack Web Developer / Backend Developer" at bounding box center [340, 163] width 95 height 15
click at [324, 163] on input "Full Stack Web Developer" at bounding box center [340, 163] width 95 height 15
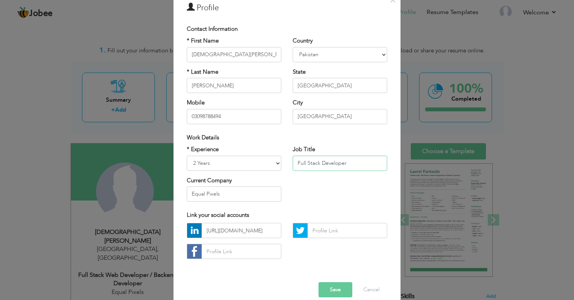
type input "Full Stack Developer"
click at [187, 156] on select "Entry Level Less than 1 Year 1 Year 2 Years 3 Years 4 Years 5 Years 6 Years 7 Y…" at bounding box center [234, 163] width 95 height 15
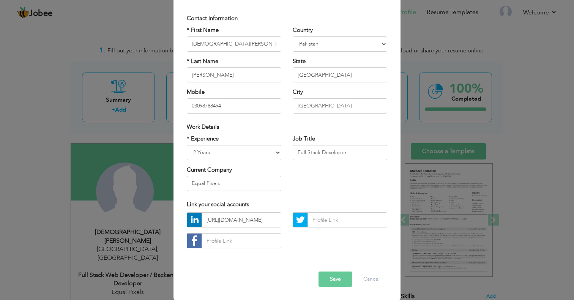
click at [336, 276] on button "Save" at bounding box center [335, 278] width 34 height 15
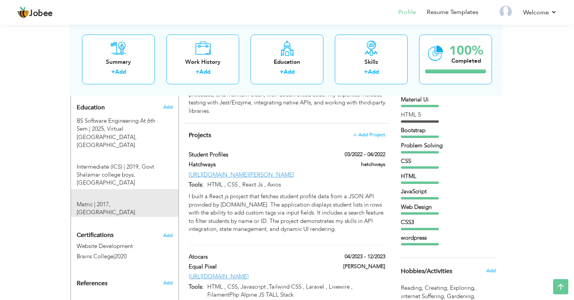
scroll to position [335, 0]
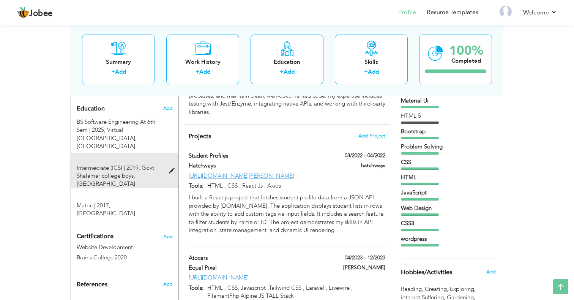
click at [146, 153] on div "Intermediate (ICS) | 2019, Govt Shalamar college boys, Lahore" at bounding box center [124, 171] width 107 height 36
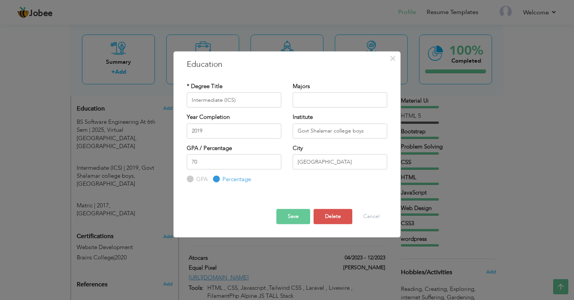
click at [298, 219] on button "Save" at bounding box center [293, 216] width 34 height 15
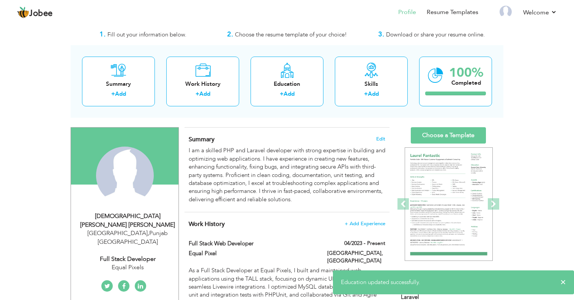
scroll to position [7, 0]
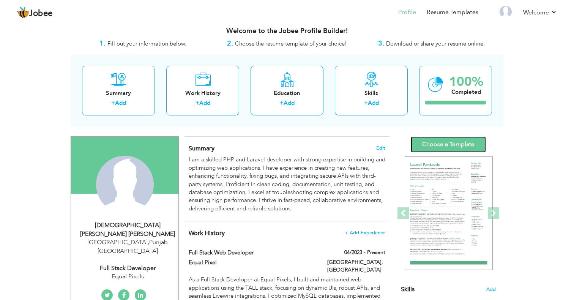
click at [429, 141] on link "Choose a Template" at bounding box center [448, 144] width 75 height 16
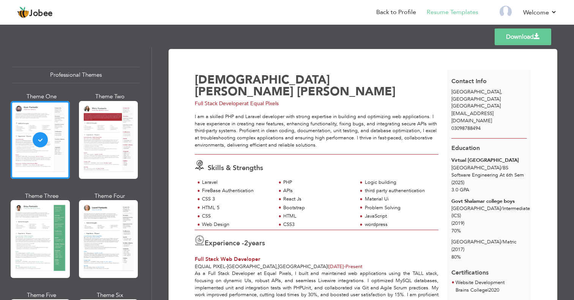
click at [324, 179] on div "PHP" at bounding box center [317, 182] width 69 height 7
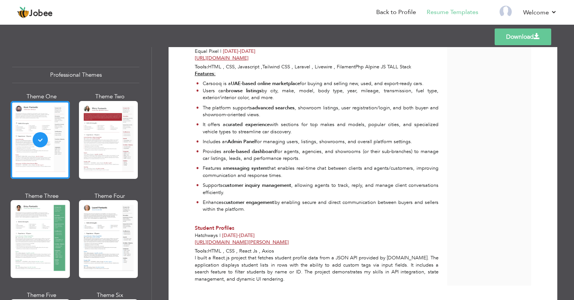
scroll to position [495, 0]
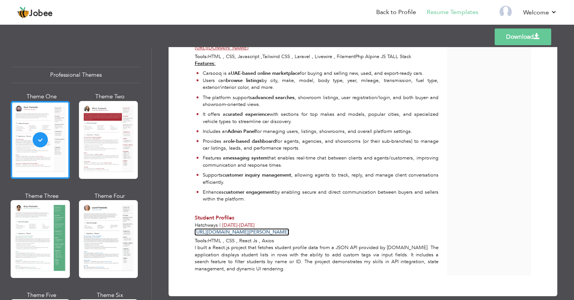
click at [289, 229] on link "[URL][DOMAIN_NAME][PERSON_NAME]" at bounding box center [242, 232] width 94 height 7
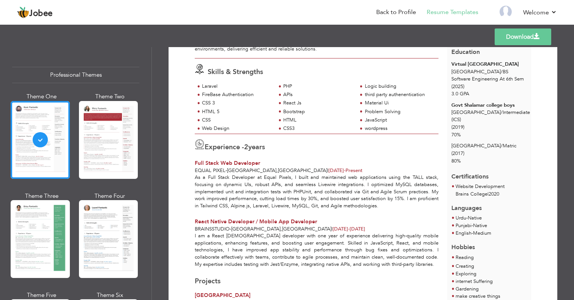
scroll to position [0, 0]
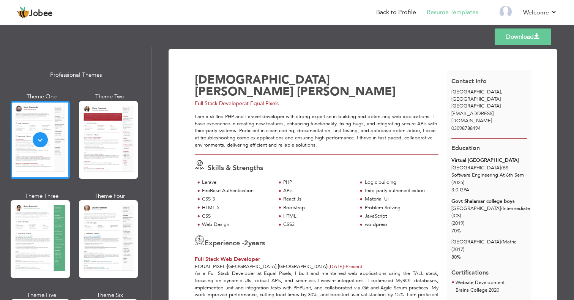
click at [373, 187] on div "third party authenentication" at bounding box center [397, 191] width 81 height 8
click at [397, 12] on link "Back to Profile" at bounding box center [396, 12] width 40 height 9
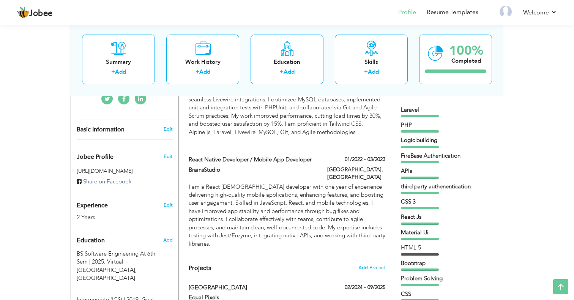
scroll to position [207, 0]
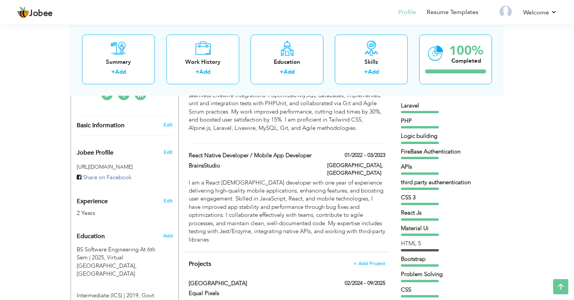
click at [430, 181] on div "third party authenentication" at bounding box center [448, 182] width 95 height 8
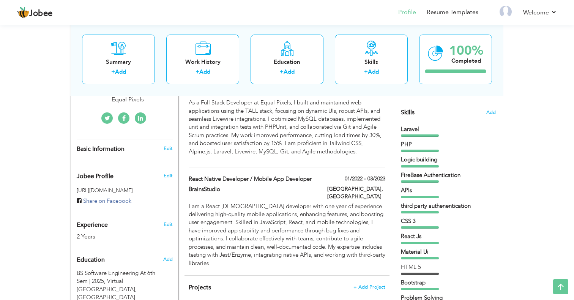
scroll to position [177, 0]
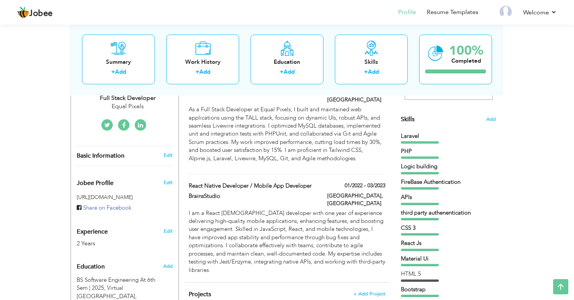
click at [416, 213] on div "third party authenentication" at bounding box center [448, 213] width 95 height 8
click at [416, 218] on div "third party authenentication" at bounding box center [448, 214] width 95 height 11
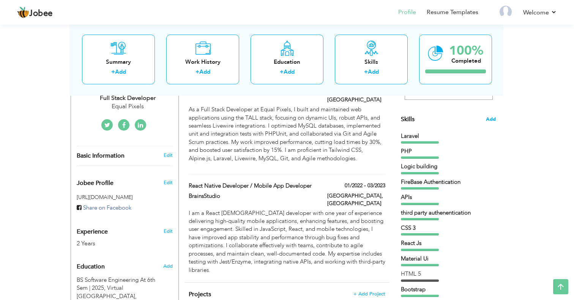
click at [490, 118] on span "Add" at bounding box center [491, 119] width 10 height 7
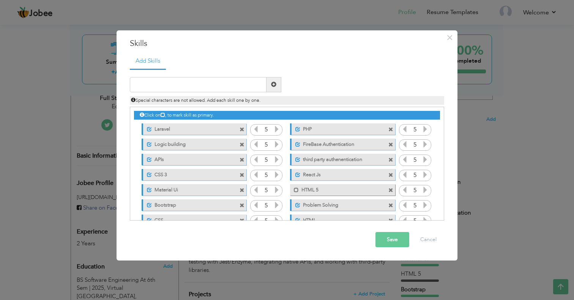
click at [304, 160] on label "third party authenentication" at bounding box center [338, 158] width 76 height 9
click at [304, 159] on label "third party authenentication" at bounding box center [338, 158] width 76 height 9
click at [328, 162] on label "third party authenentication" at bounding box center [337, 158] width 77 height 9
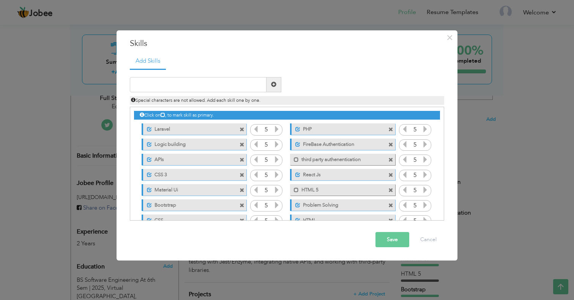
click at [363, 160] on label "third party authenentication" at bounding box center [337, 158] width 77 height 9
click at [382, 158] on div "Mark as primary skill." at bounding box center [342, 159] width 105 height 11
click at [343, 159] on label "third party authenentication" at bounding box center [337, 158] width 77 height 9
click at [391, 160] on span at bounding box center [390, 160] width 5 height 5
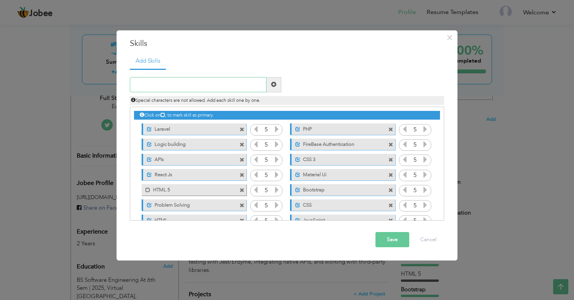
click at [150, 88] on input "text" at bounding box center [198, 84] width 137 height 15
click at [146, 192] on span at bounding box center [147, 190] width 5 height 5
click at [163, 84] on input "text" at bounding box center [198, 84] width 137 height 15
type input "Thirt"
type input "Soical Authentication"
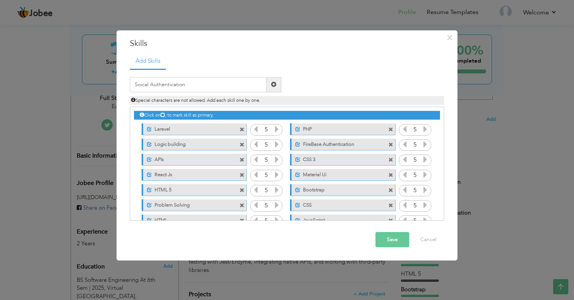
click at [271, 84] on span at bounding box center [273, 84] width 5 height 5
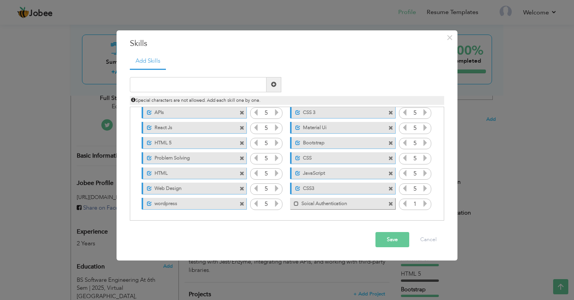
scroll to position [47, 0]
click at [296, 205] on span at bounding box center [296, 203] width 5 height 5
click at [424, 203] on icon at bounding box center [425, 203] width 7 height 7
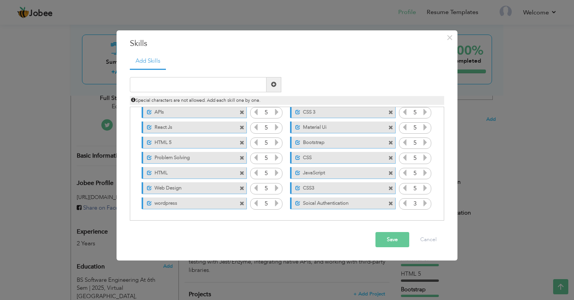
click at [424, 203] on icon at bounding box center [425, 203] width 7 height 7
click at [242, 203] on span at bounding box center [242, 203] width 5 height 5
click at [243, 189] on span at bounding box center [242, 188] width 5 height 5
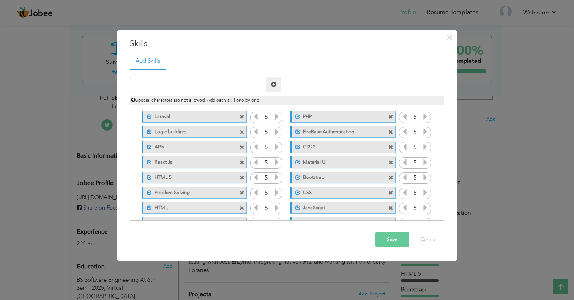
scroll to position [0, 0]
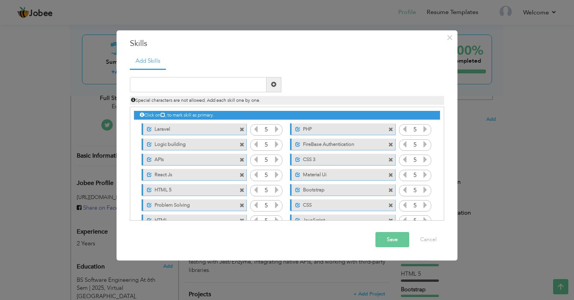
click at [390, 146] on span at bounding box center [390, 144] width 5 height 5
click at [389, 238] on button "Save" at bounding box center [392, 239] width 34 height 15
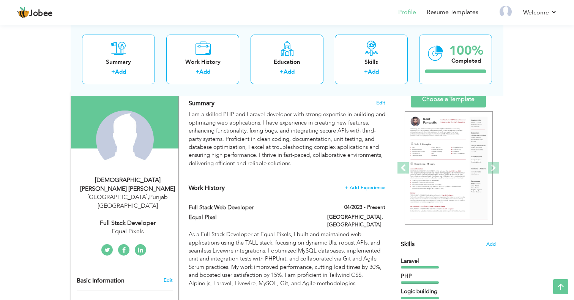
scroll to position [51, 0]
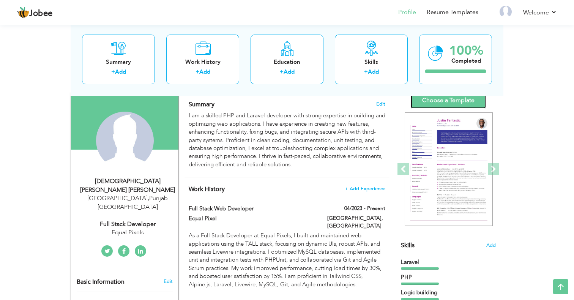
click at [440, 98] on link "Choose a Template" at bounding box center [448, 100] width 75 height 16
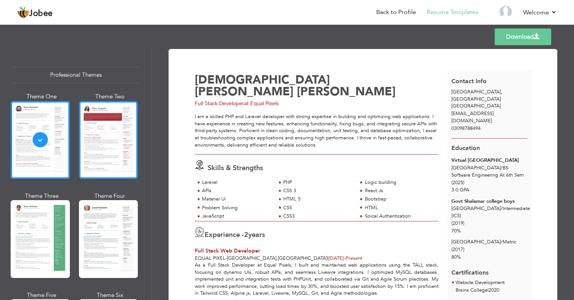
click at [99, 126] on div at bounding box center [108, 140] width 59 height 78
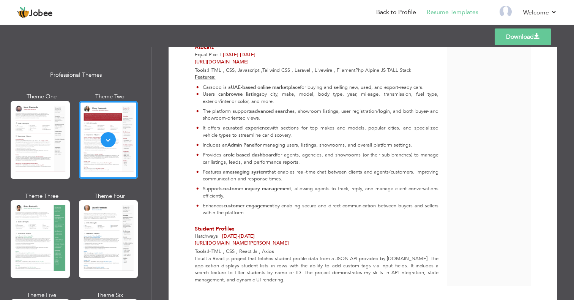
scroll to position [487, 0]
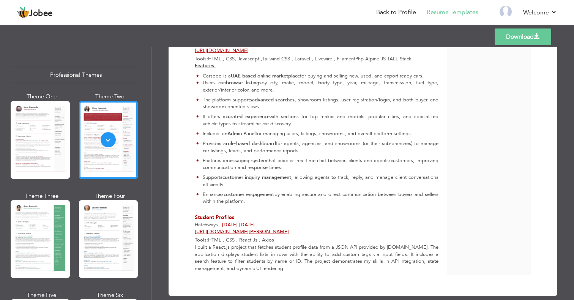
click at [514, 41] on link "Download" at bounding box center [523, 36] width 57 height 17
